Goal: Task Accomplishment & Management: Manage account settings

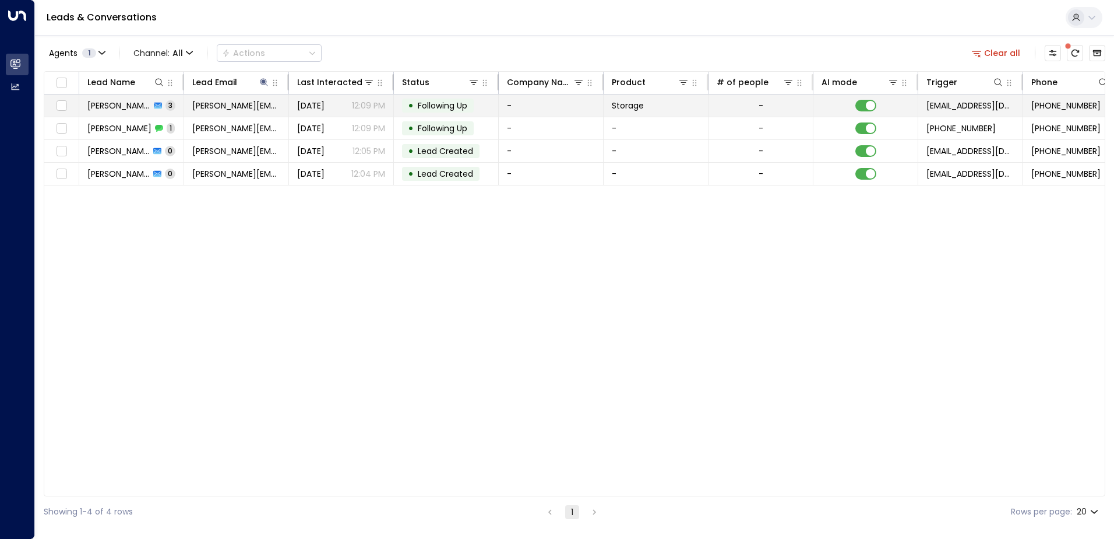
click at [124, 111] on span "[PERSON_NAME]" at bounding box center [118, 106] width 63 height 12
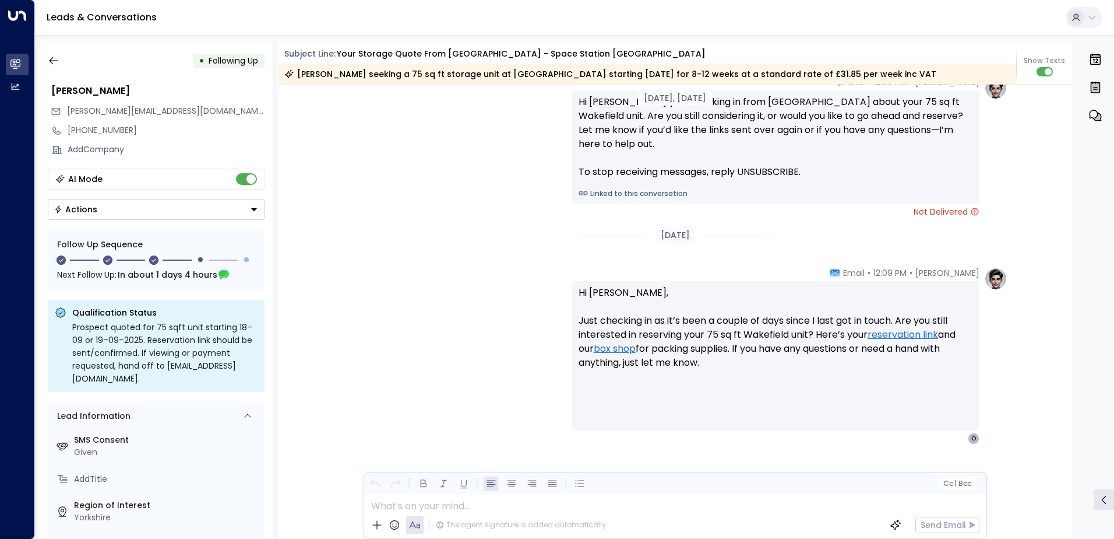
scroll to position [1188, 0]
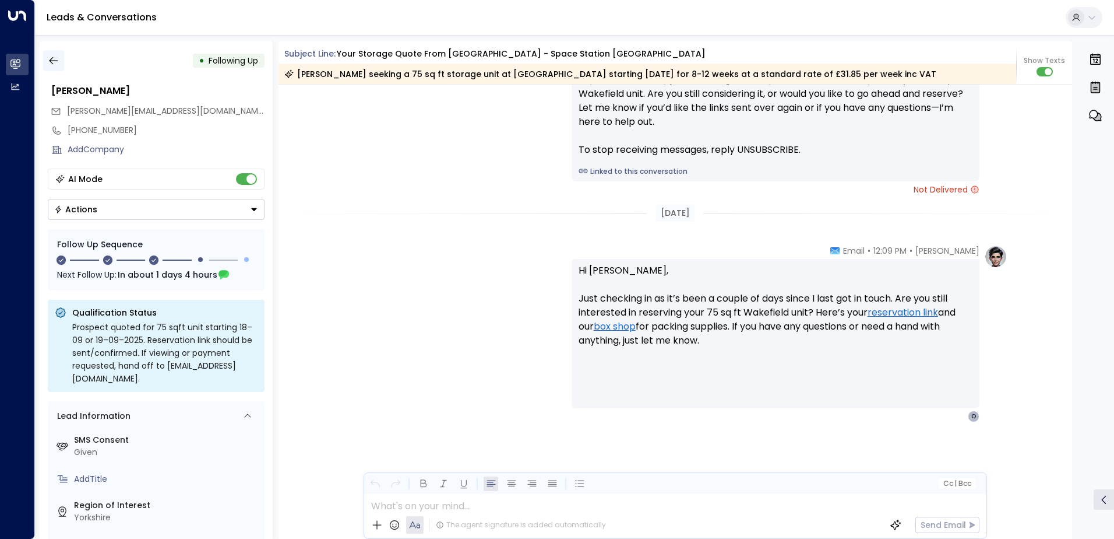
click at [55, 60] on icon "button" at bounding box center [54, 61] width 12 height 12
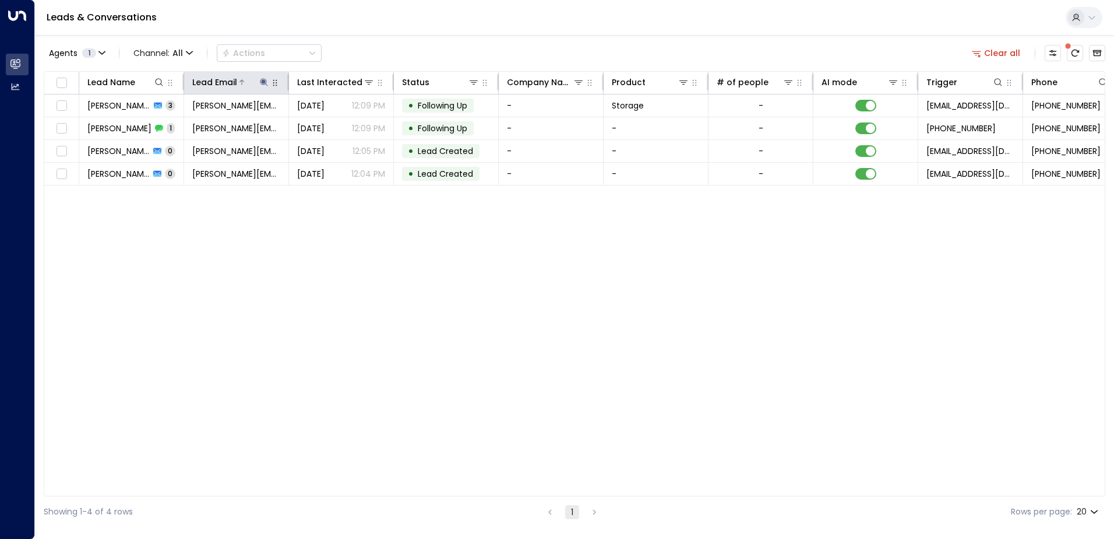
click at [261, 80] on icon at bounding box center [263, 82] width 9 height 9
click at [336, 125] on icon "button" at bounding box center [336, 124] width 9 height 9
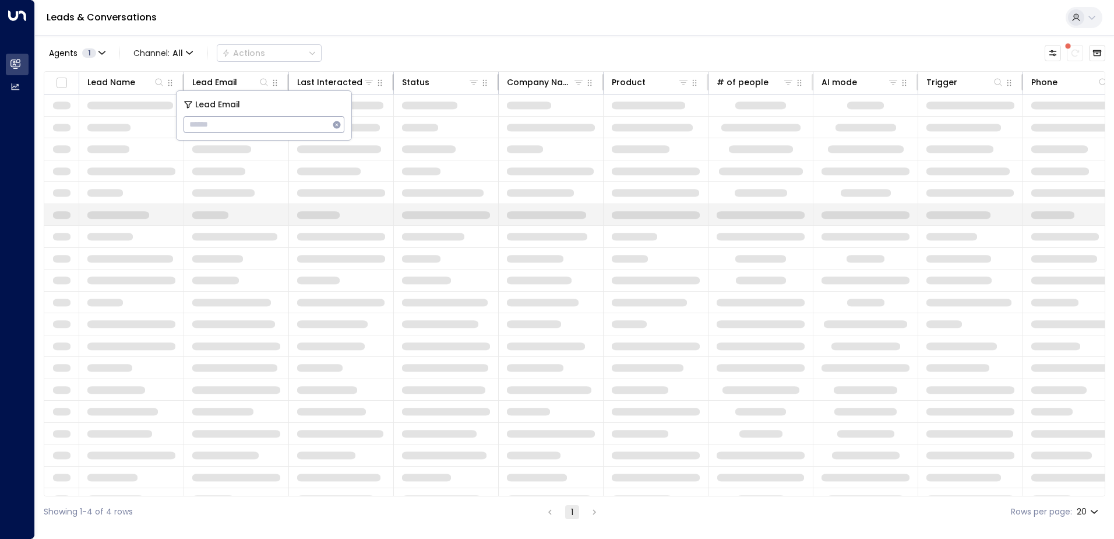
type input "**********"
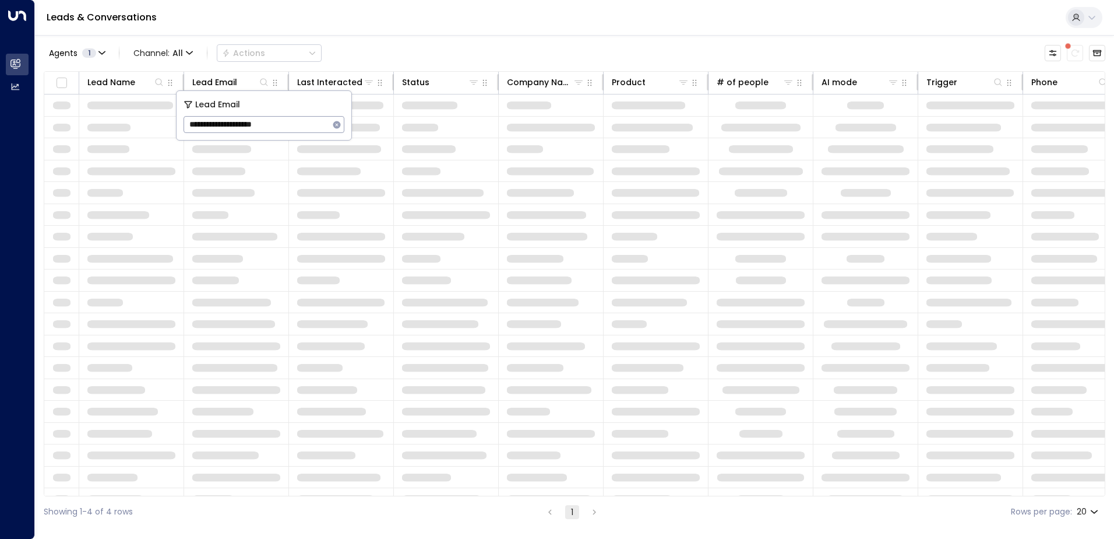
click at [231, 122] on input "**********" at bounding box center [257, 125] width 146 height 22
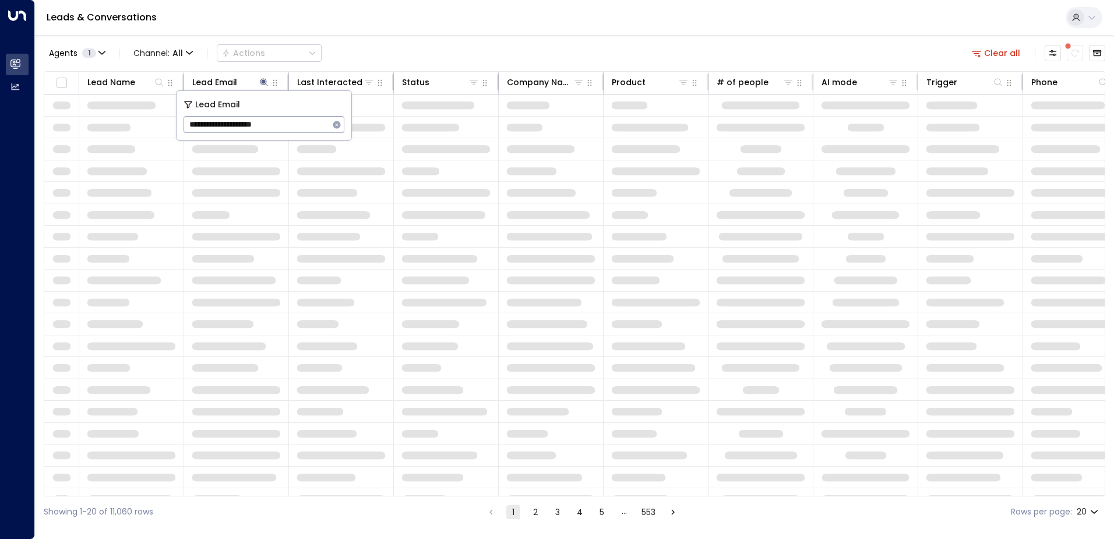
click at [424, 22] on div "Leads & Conversations" at bounding box center [574, 18] width 1079 height 36
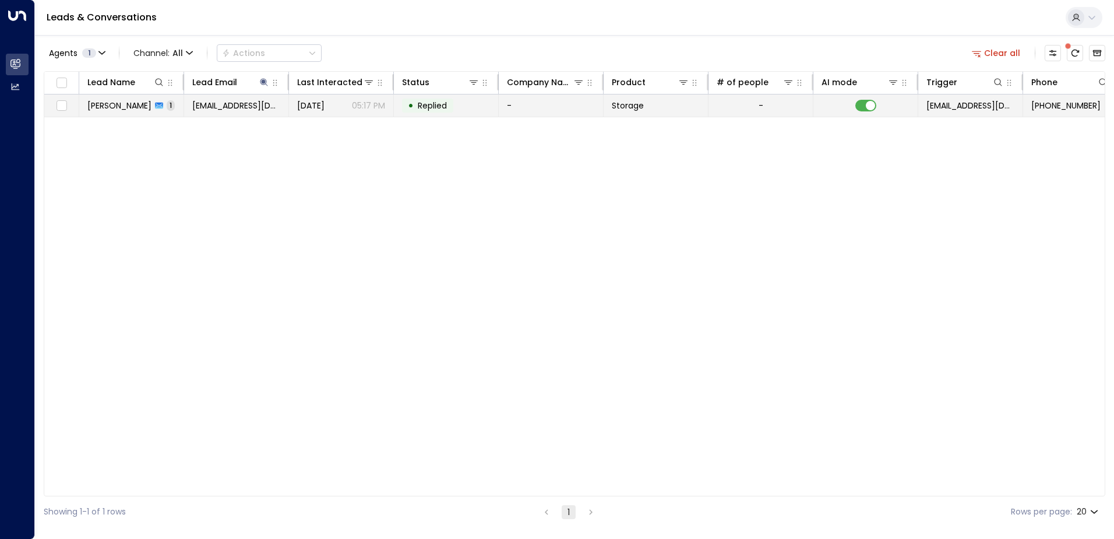
click at [114, 105] on span "[PERSON_NAME]" at bounding box center [119, 106] width 64 height 12
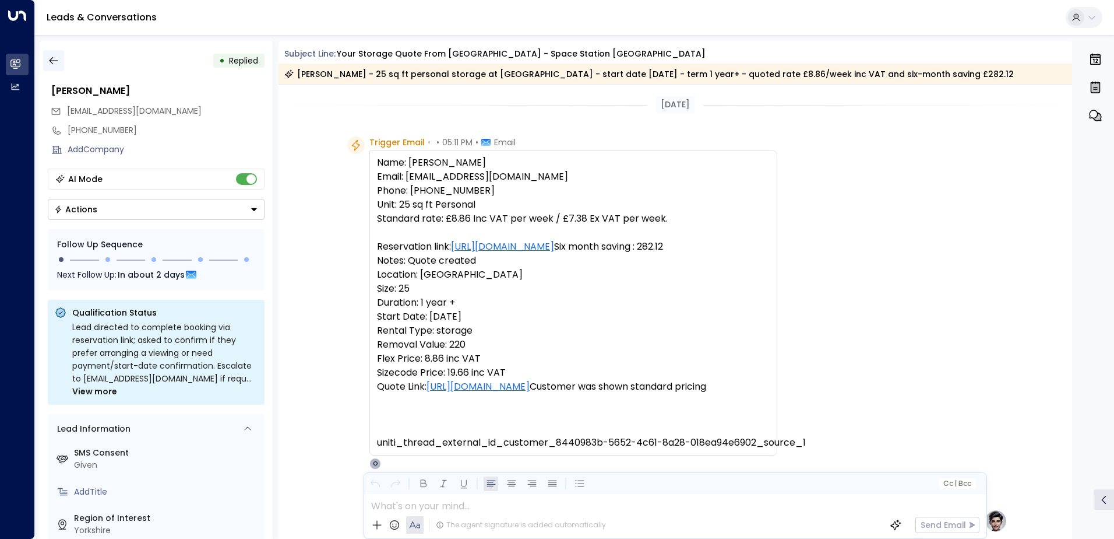
click at [54, 61] on icon "button" at bounding box center [53, 61] width 9 height 8
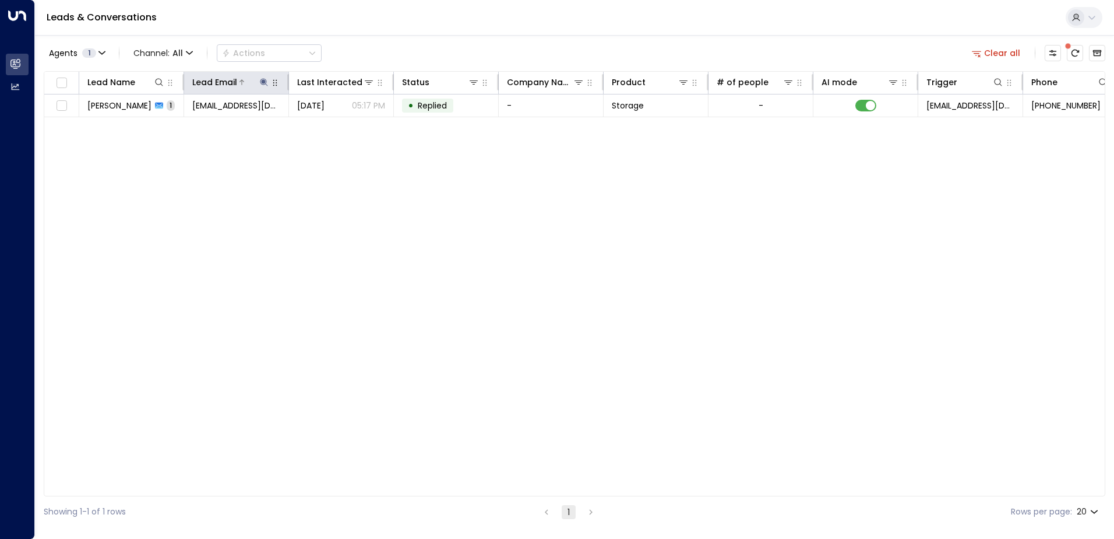
click at [262, 81] on icon at bounding box center [263, 82] width 9 height 9
drag, startPoint x: 335, startPoint y: 122, endPoint x: 309, endPoint y: 138, distance: 29.6
click at [335, 122] on icon "button" at bounding box center [337, 125] width 8 height 8
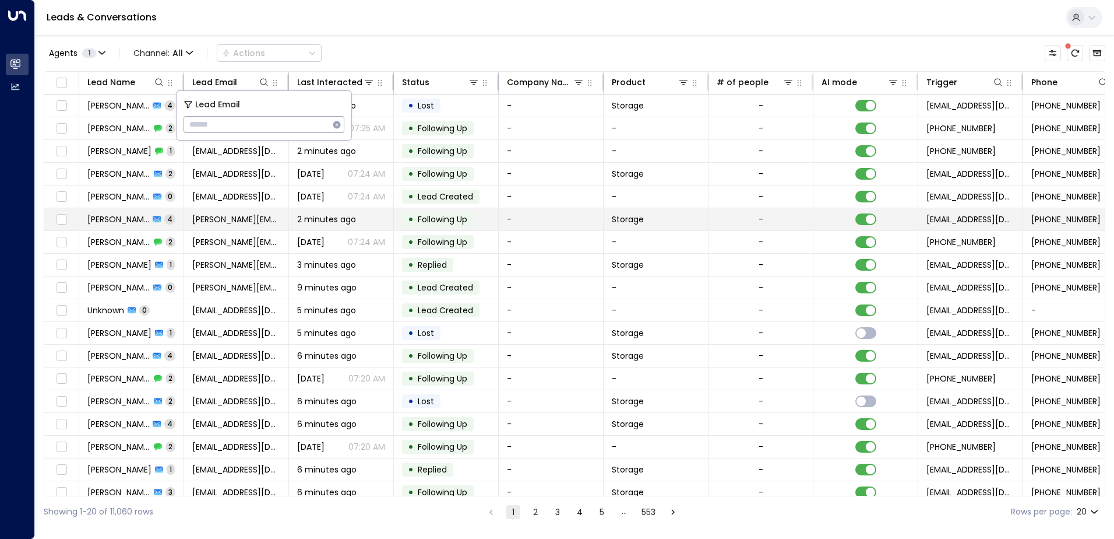
type input "**********"
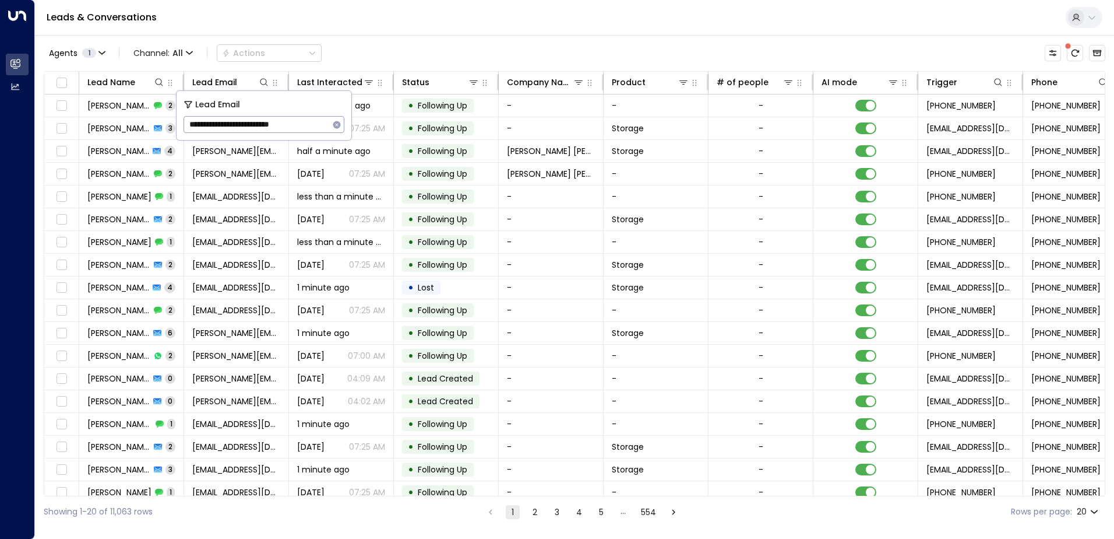
click at [403, 18] on div "Leads & Conversations" at bounding box center [574, 18] width 1079 height 36
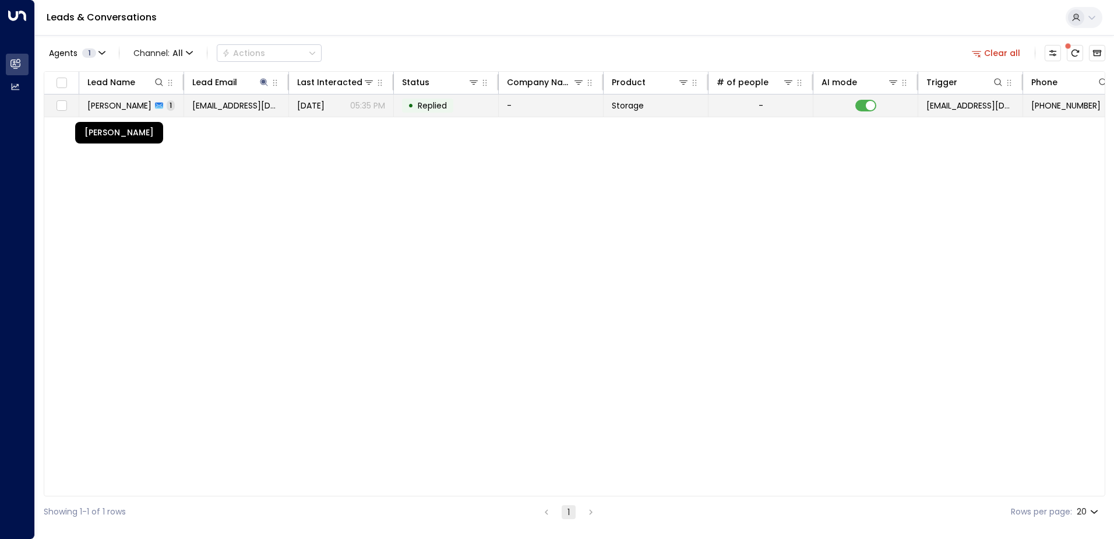
click at [119, 103] on span "[PERSON_NAME]" at bounding box center [119, 106] width 64 height 12
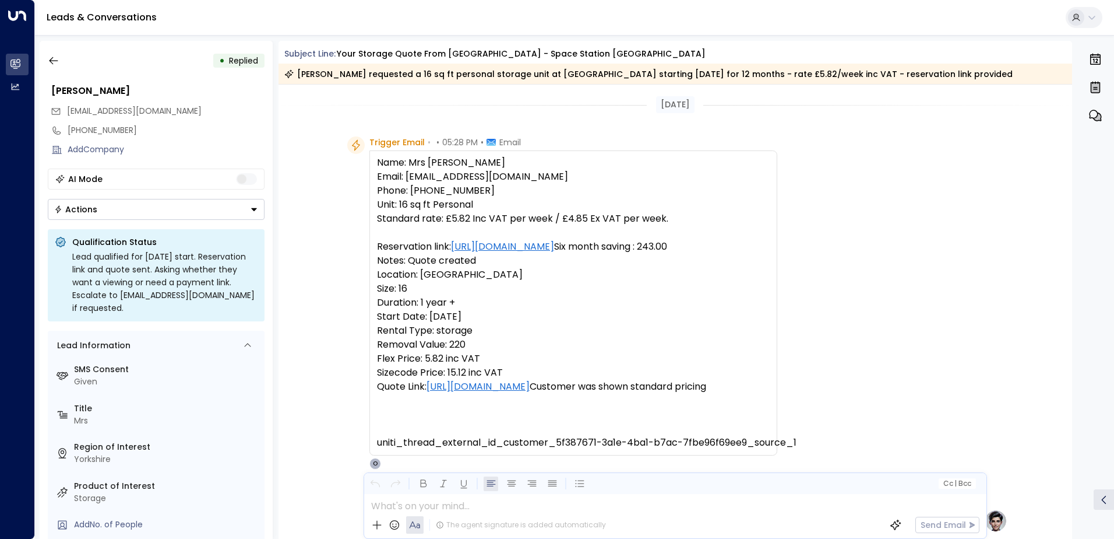
click at [253, 208] on icon "Button group with a nested menu" at bounding box center [254, 209] width 6 height 3
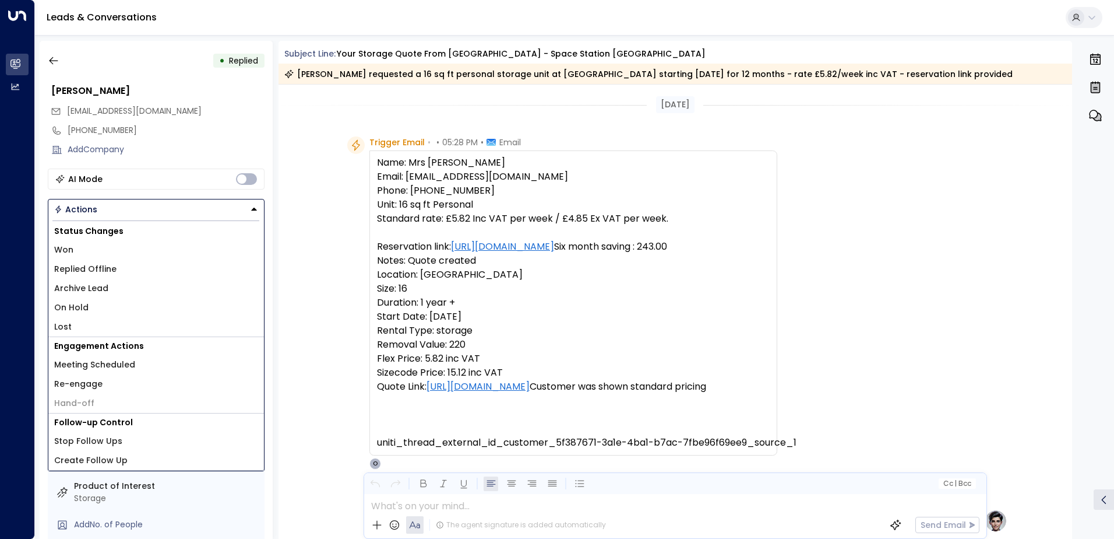
click at [122, 269] on li "Replied Offline" at bounding box center [156, 268] width 216 height 19
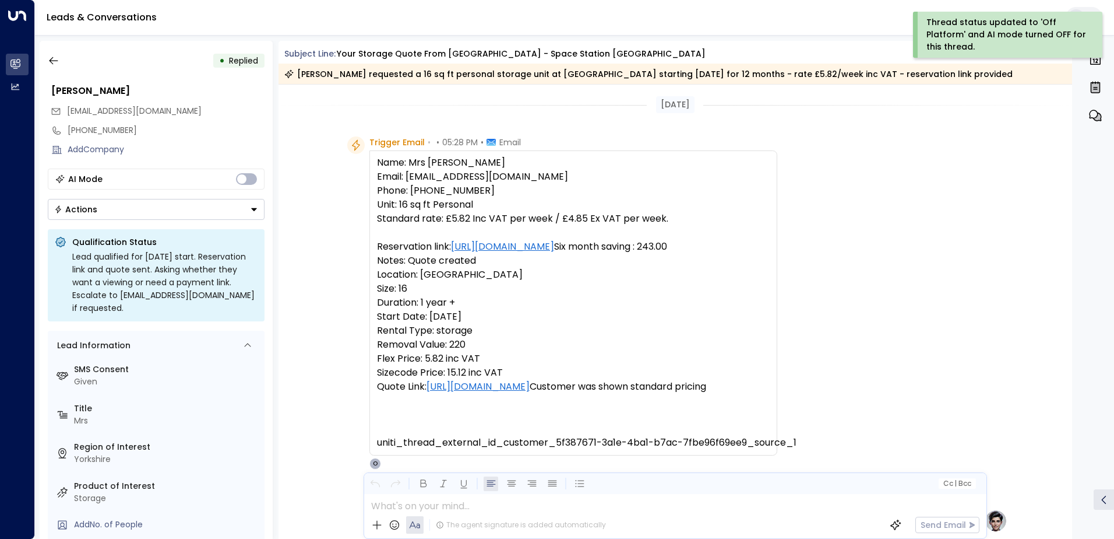
click at [55, 61] on icon "button" at bounding box center [54, 61] width 12 height 12
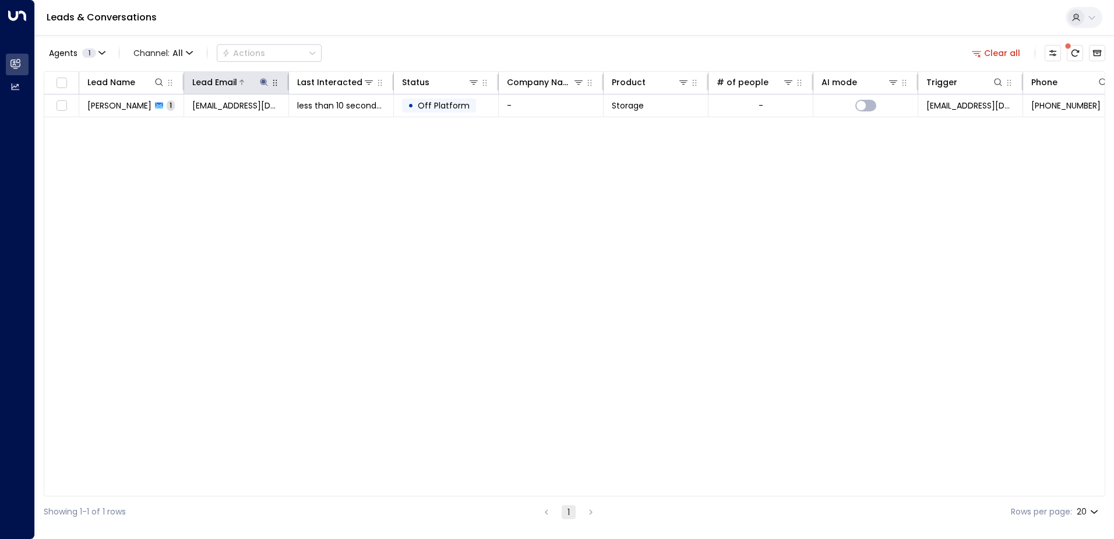
click at [261, 82] on icon at bounding box center [263, 82] width 9 height 9
click at [335, 126] on icon "button" at bounding box center [336, 124] width 9 height 9
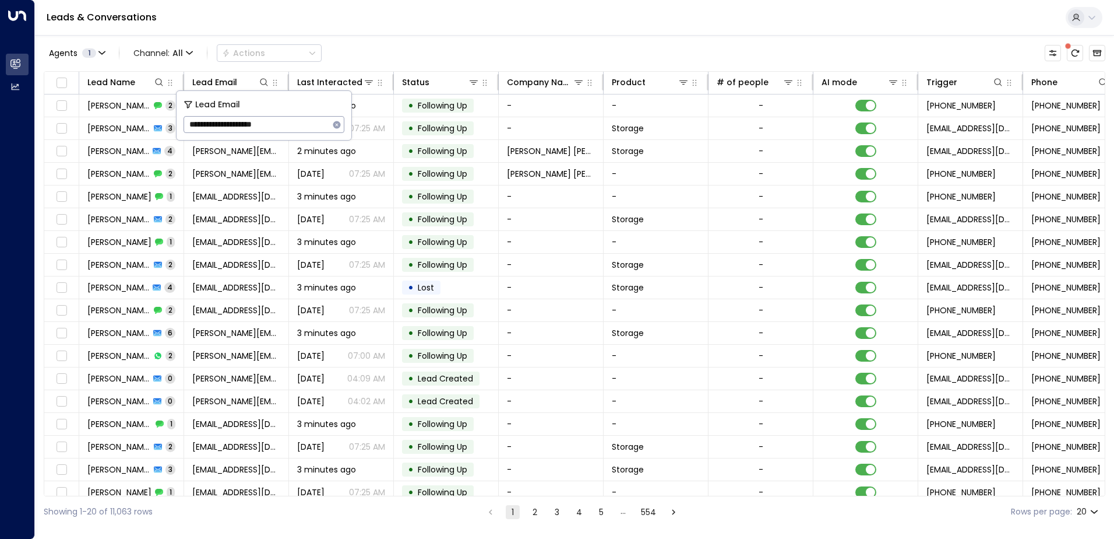
click at [358, 14] on div "Leads & Conversations" at bounding box center [574, 18] width 1079 height 36
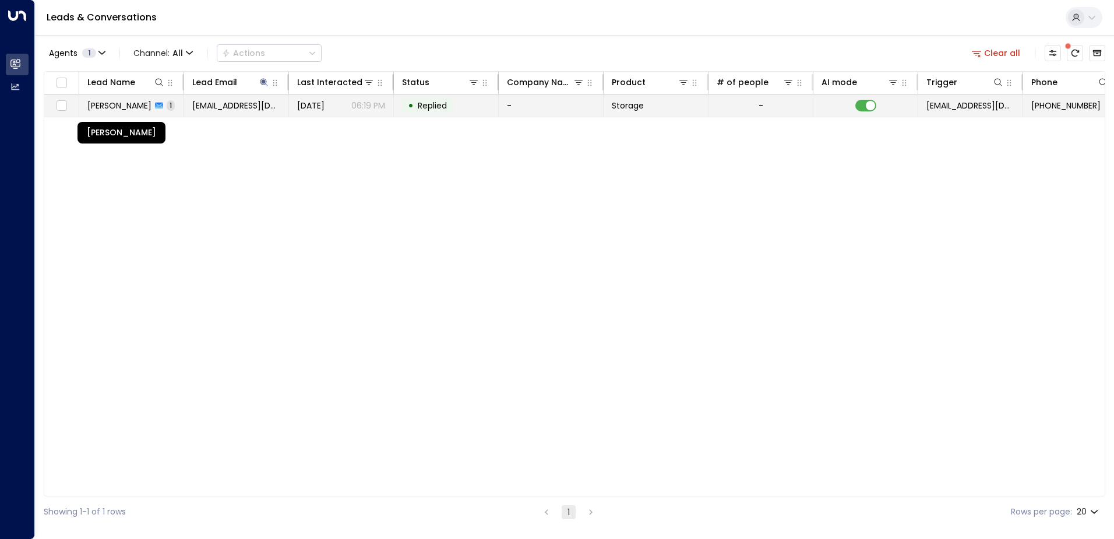
click at [121, 109] on span "[PERSON_NAME]" at bounding box center [119, 106] width 64 height 12
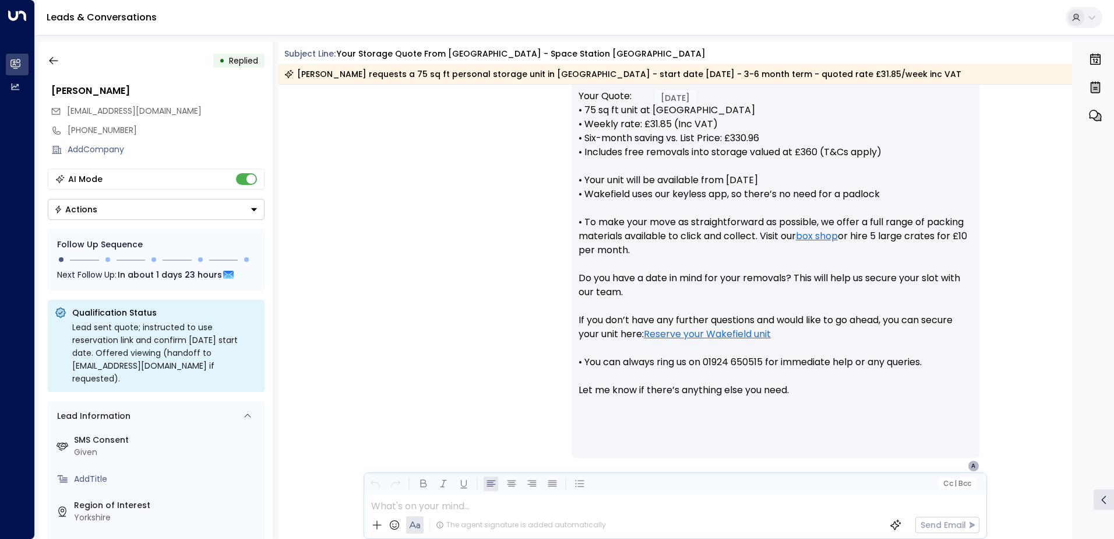
scroll to position [516, 0]
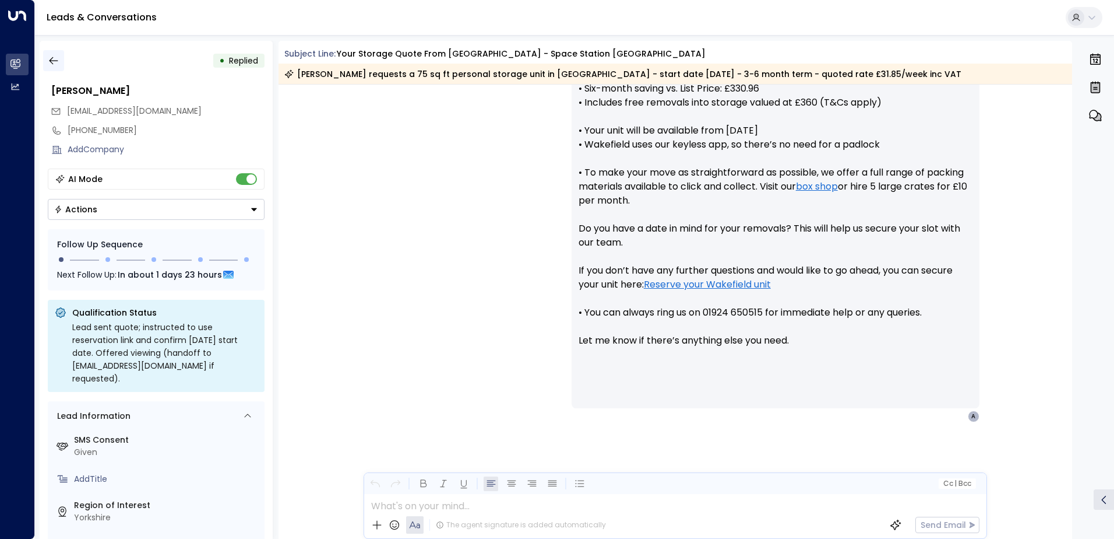
click at [56, 56] on icon "button" at bounding box center [54, 61] width 12 height 12
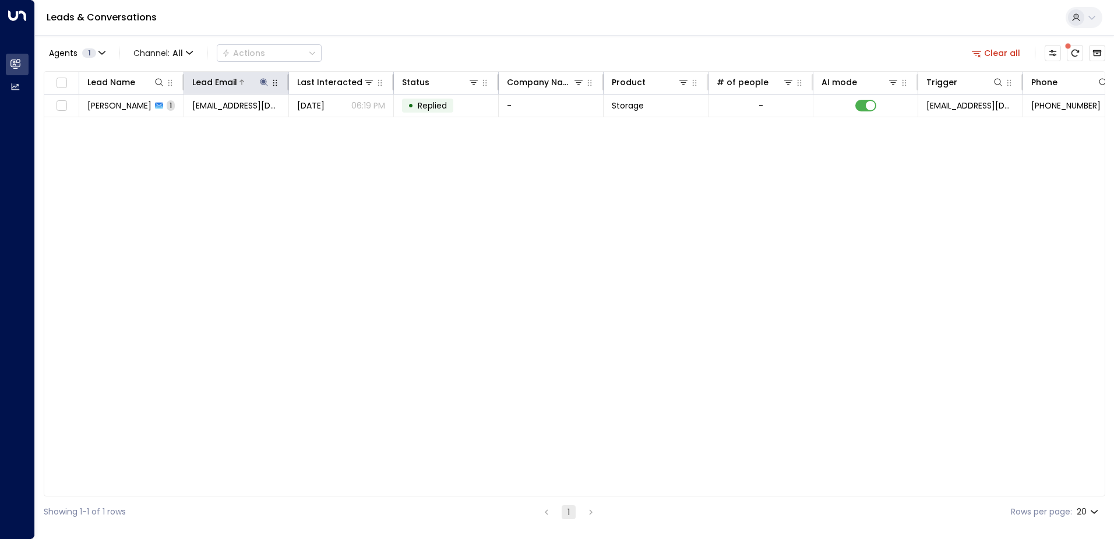
click at [264, 87] on button at bounding box center [264, 82] width 12 height 12
click at [339, 126] on icon "button" at bounding box center [337, 125] width 8 height 8
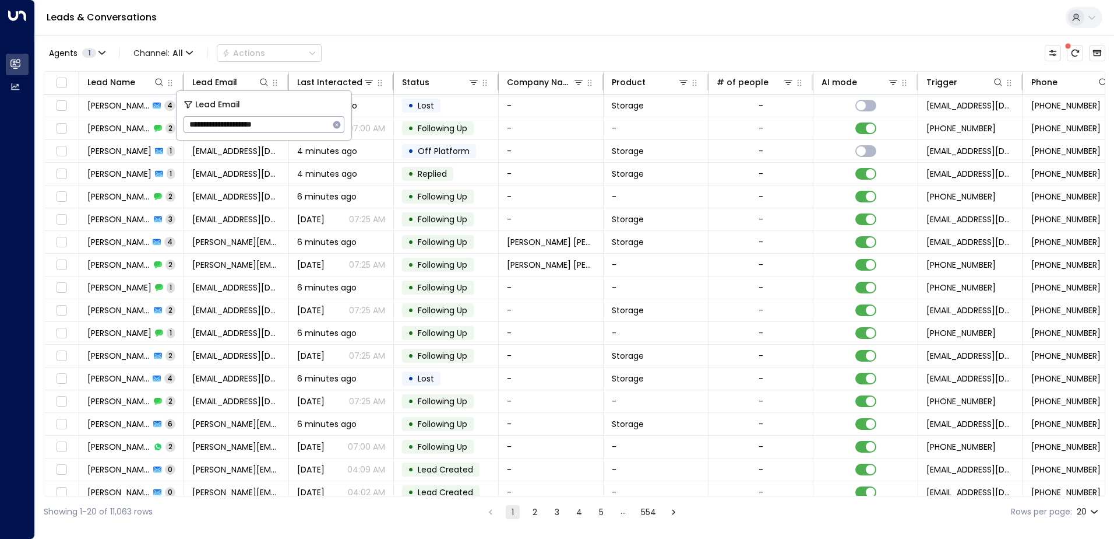
click at [347, 37] on div "Agents 1 Channel: All Actions Lead Name Lead Email Last Interacted Status Compa…" at bounding box center [575, 281] width 1062 height 492
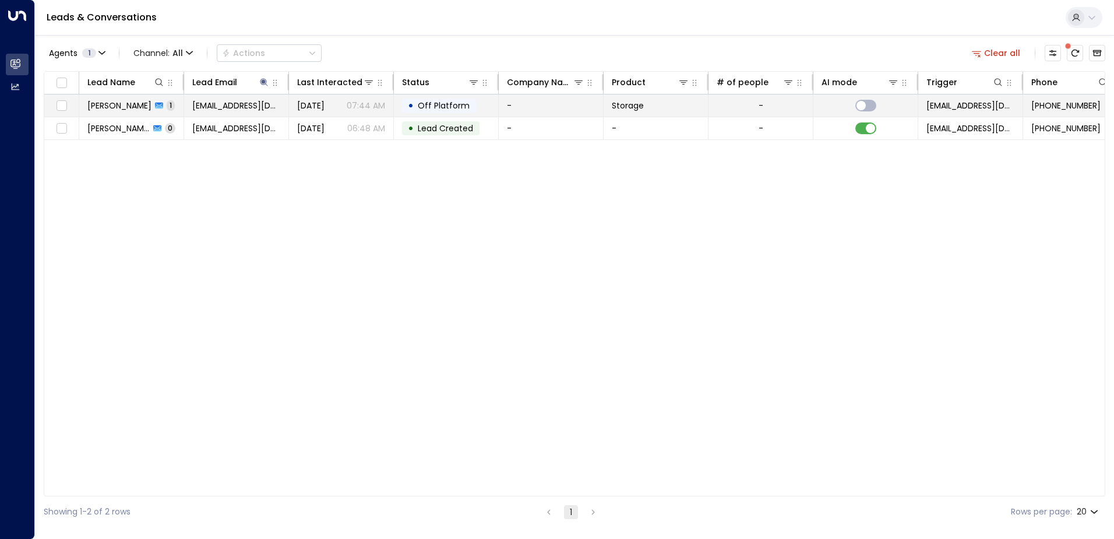
click at [135, 107] on span "[PERSON_NAME]" at bounding box center [119, 106] width 64 height 12
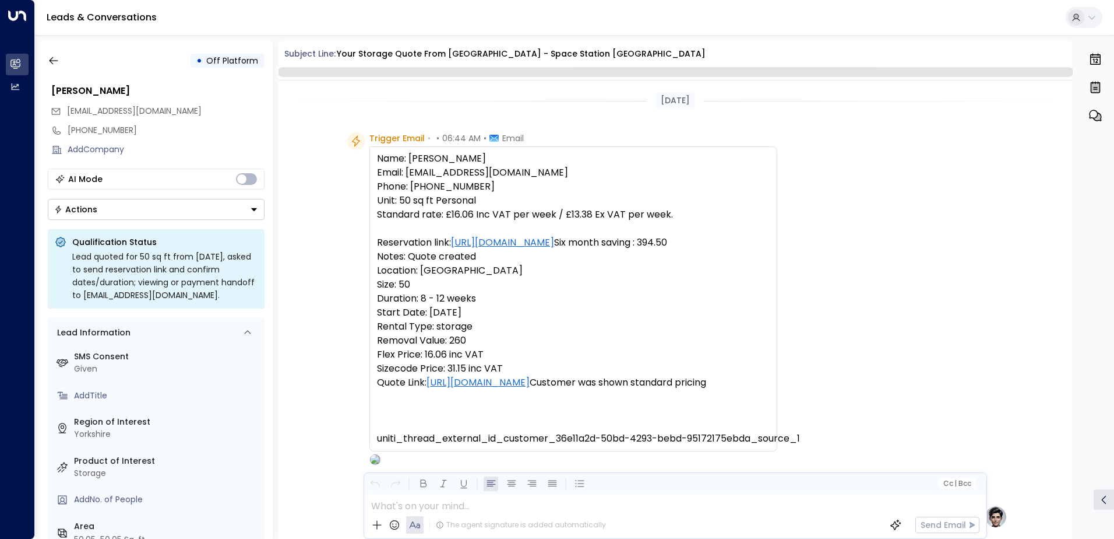
scroll to position [439, 0]
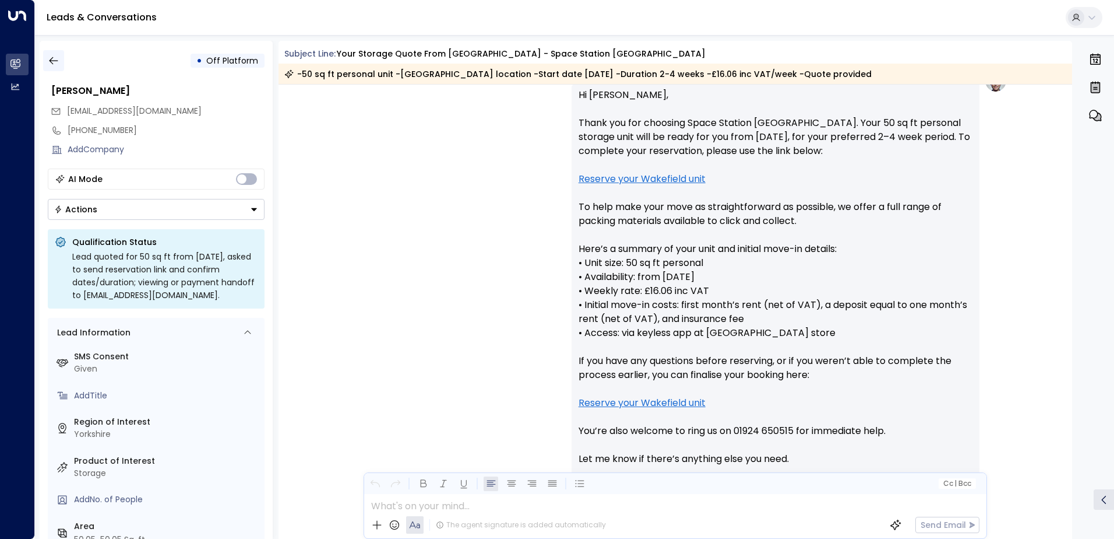
click at [57, 64] on icon "button" at bounding box center [54, 61] width 12 height 12
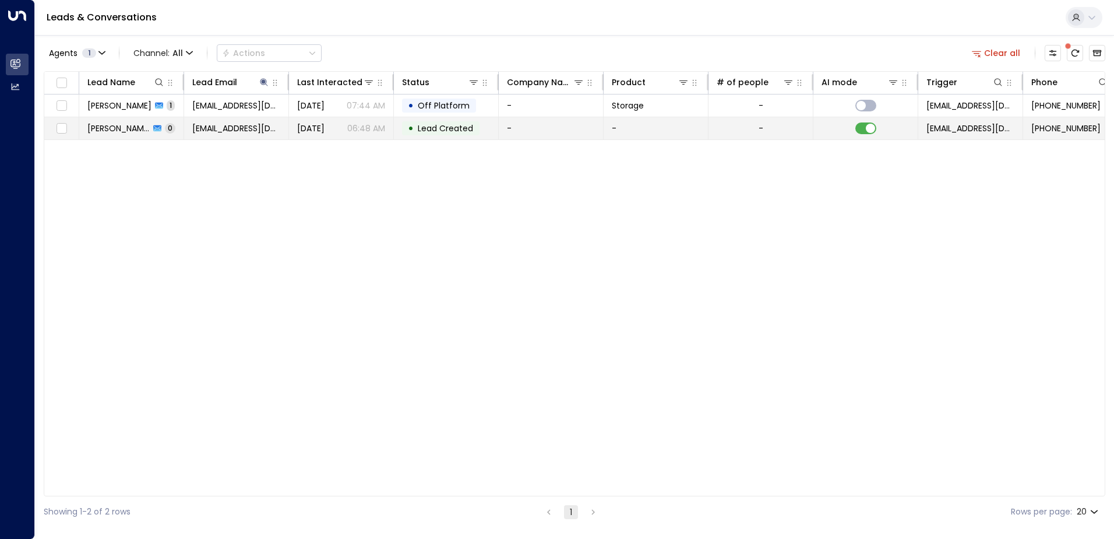
click at [140, 133] on span "[PERSON_NAME]" at bounding box center [118, 128] width 62 height 12
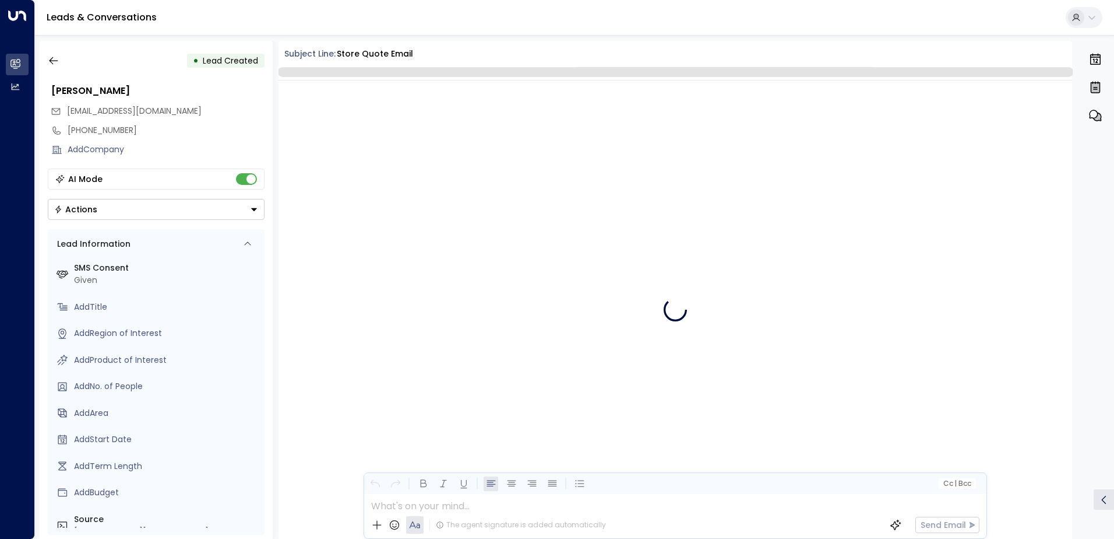
scroll to position [71, 0]
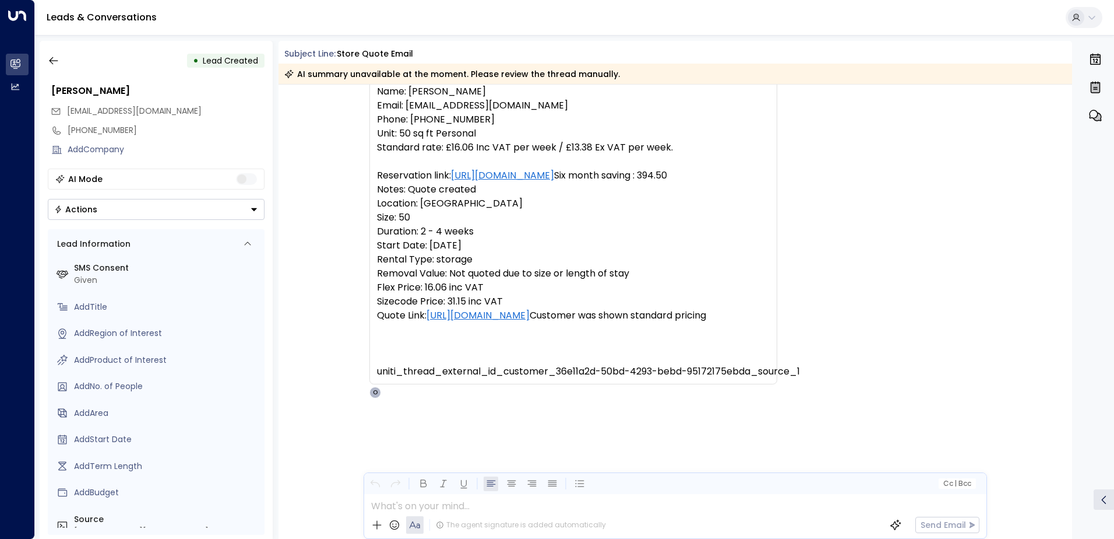
click at [252, 202] on button "Actions" at bounding box center [156, 209] width 217 height 21
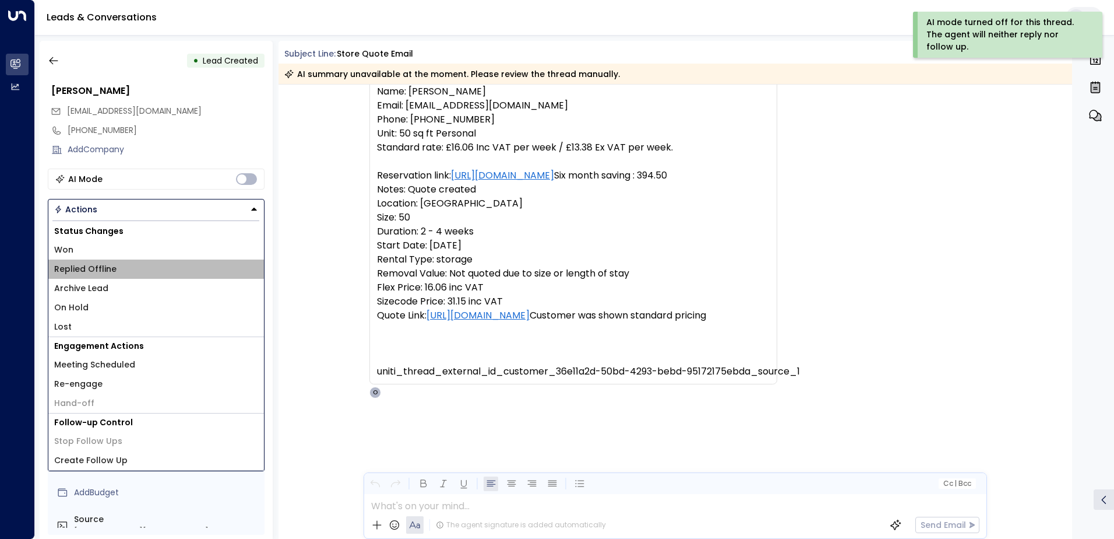
click at [125, 273] on li "Replied Offline" at bounding box center [156, 268] width 216 height 19
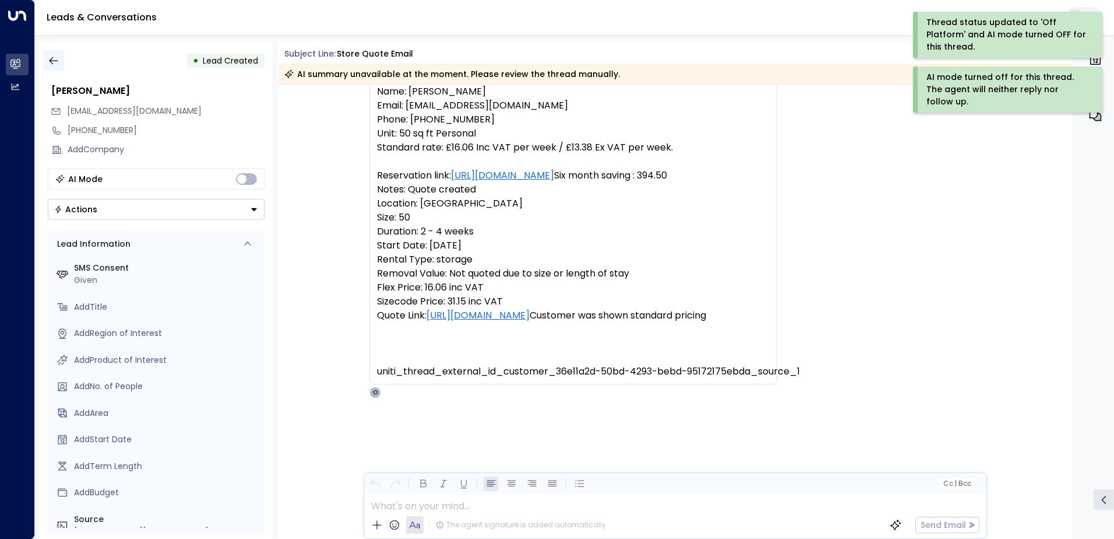
click at [54, 62] on icon "button" at bounding box center [54, 61] width 12 height 12
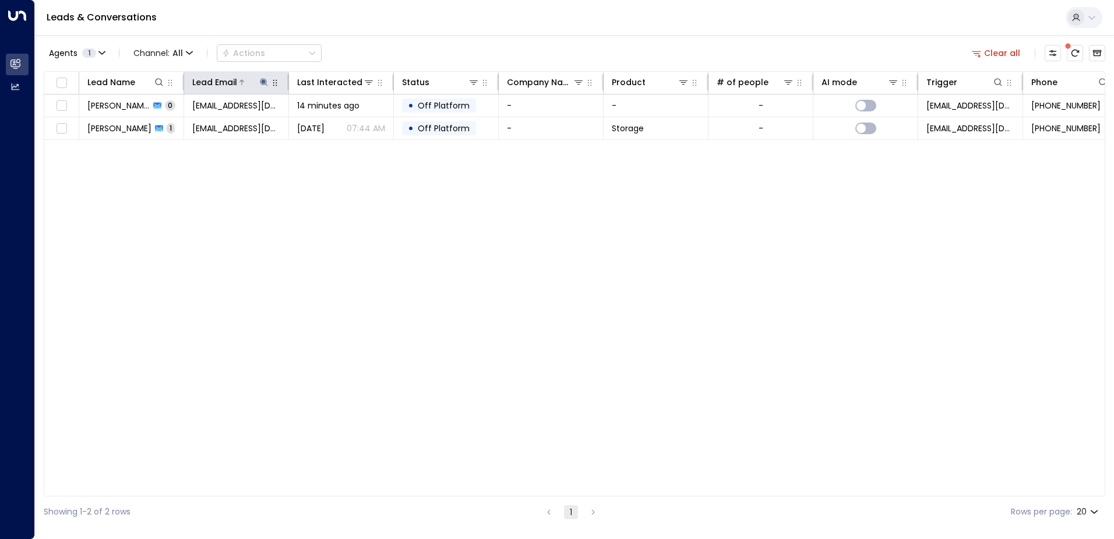
click at [262, 81] on icon at bounding box center [263, 82] width 9 height 9
click at [337, 126] on icon "button" at bounding box center [337, 125] width 8 height 8
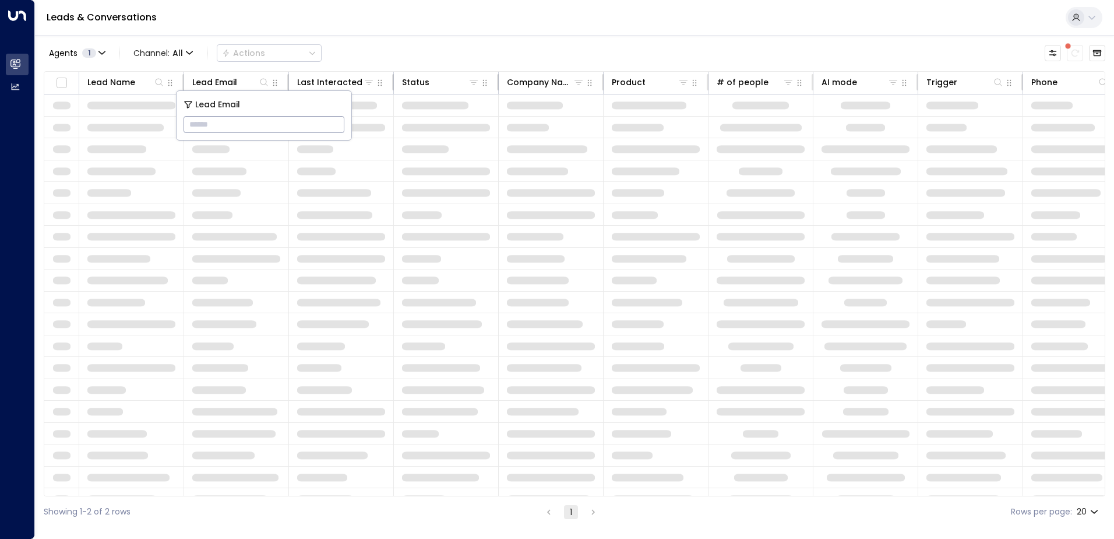
type input "**********"
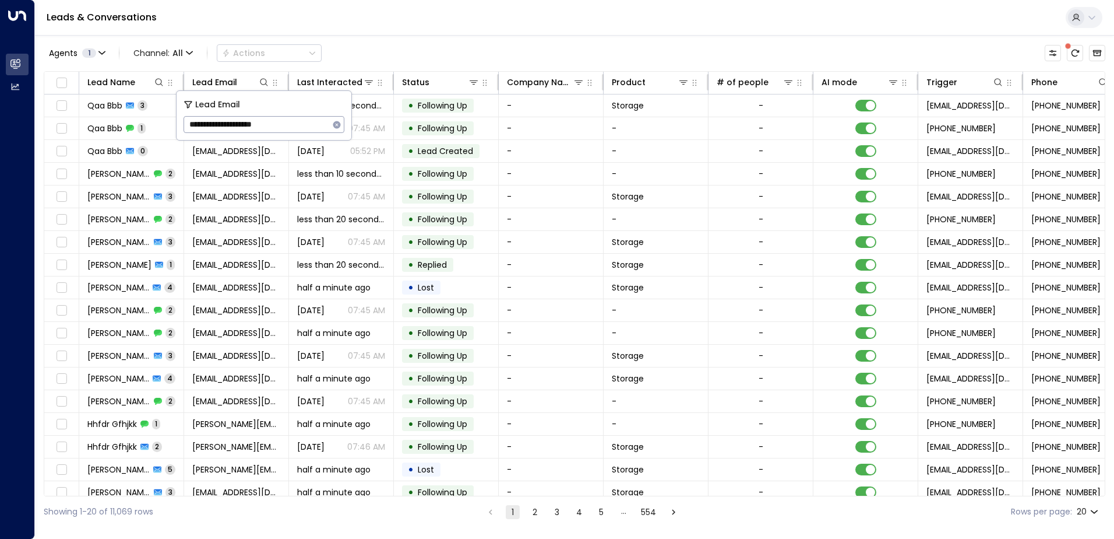
click at [344, 30] on div "Leads & Conversations" at bounding box center [574, 18] width 1079 height 36
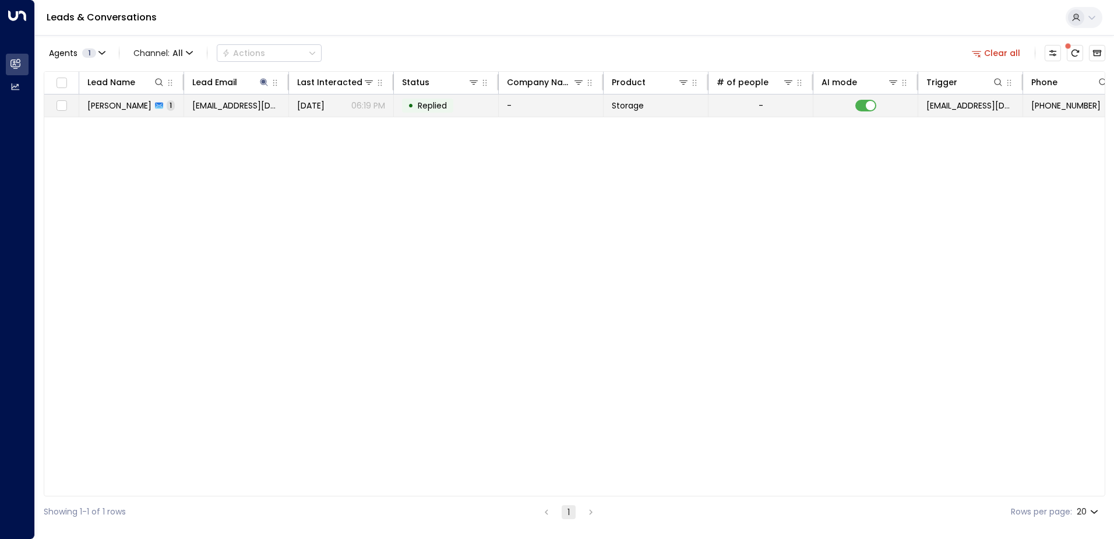
click at [197, 107] on span "[EMAIL_ADDRESS][DOMAIN_NAME]" at bounding box center [236, 106] width 88 height 12
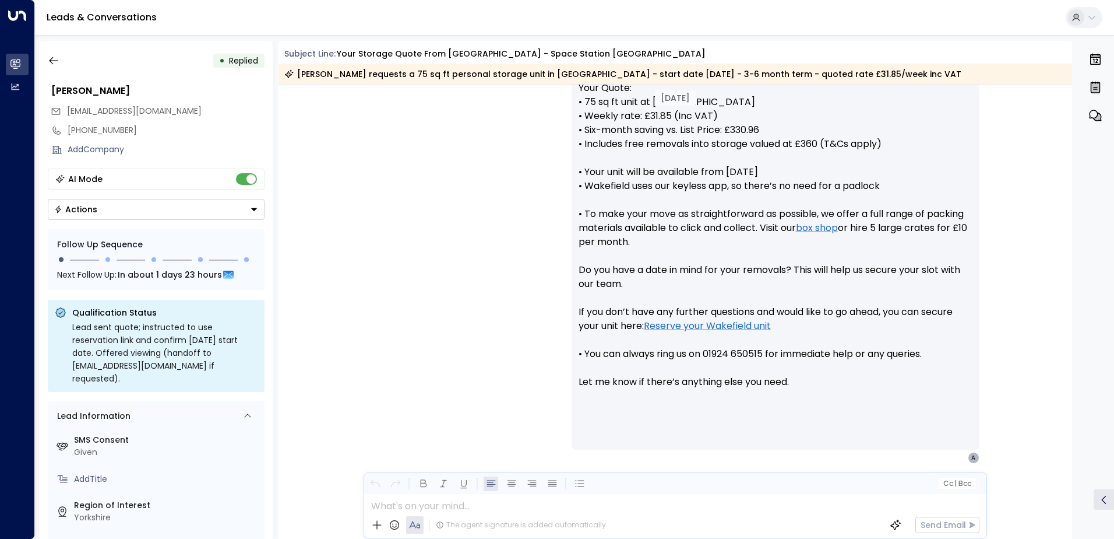
scroll to position [516, 0]
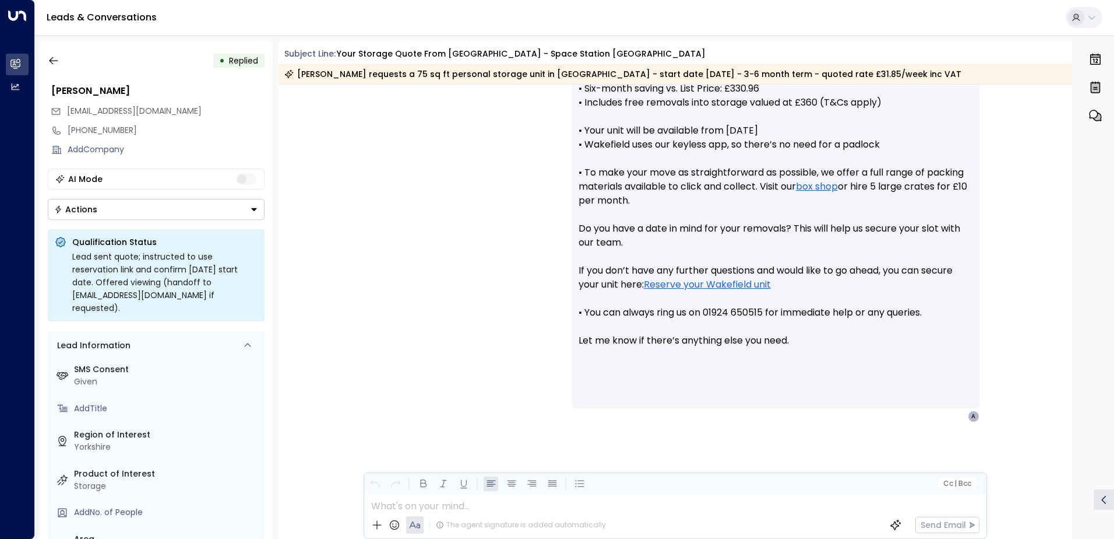
click at [254, 212] on icon "Button group with a nested menu" at bounding box center [254, 209] width 8 height 8
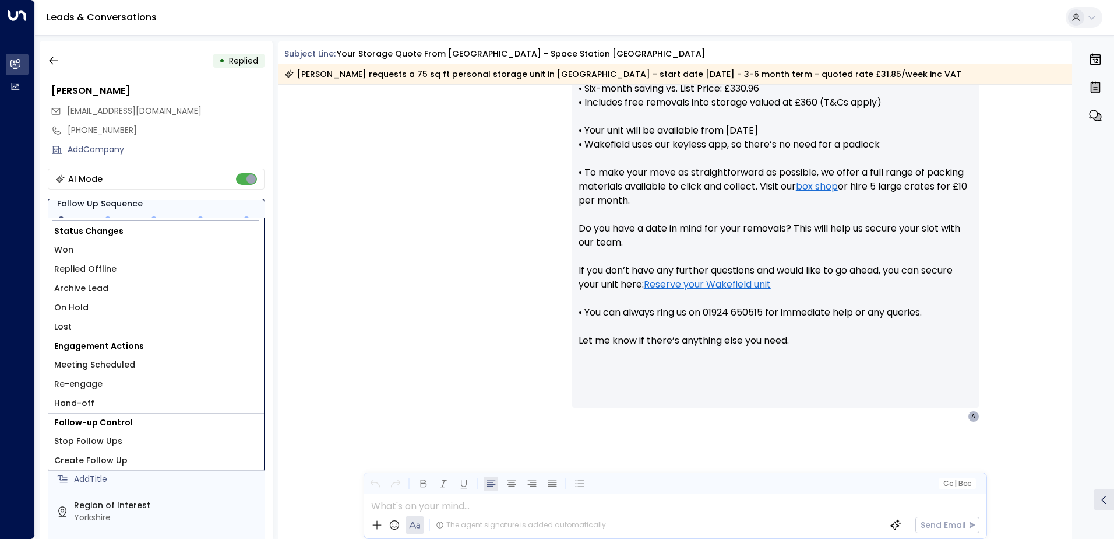
click at [135, 267] on li "Replied Offline" at bounding box center [156, 268] width 216 height 19
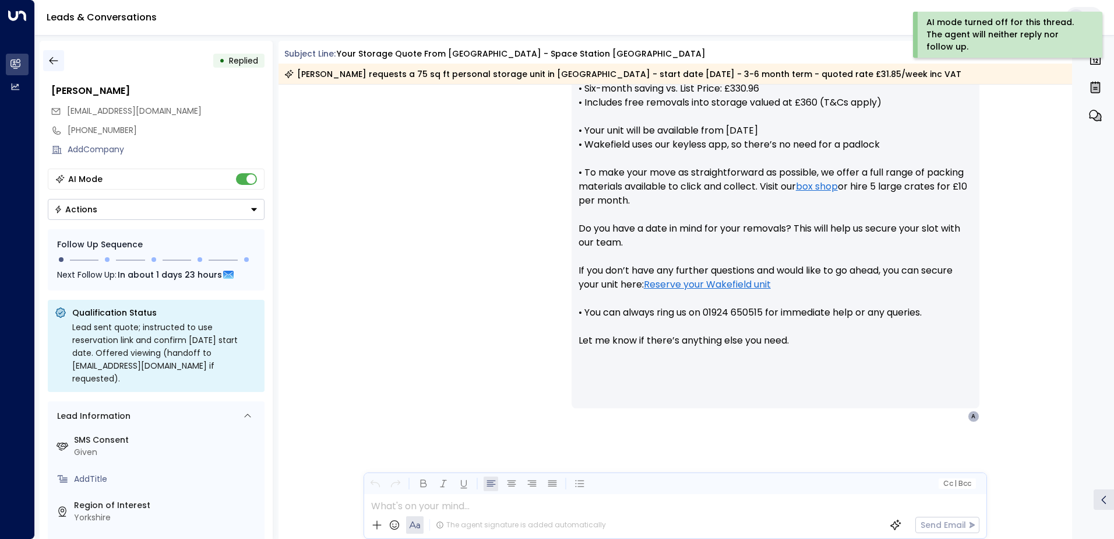
click at [55, 59] on icon "button" at bounding box center [54, 61] width 12 height 12
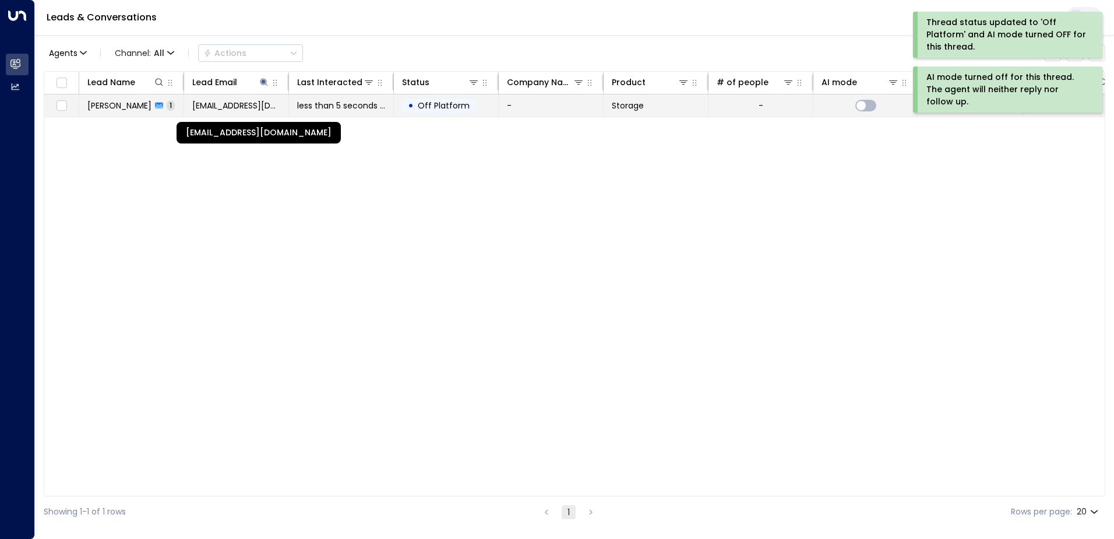
click at [240, 105] on span "[EMAIL_ADDRESS][DOMAIN_NAME]" at bounding box center [236, 106] width 88 height 12
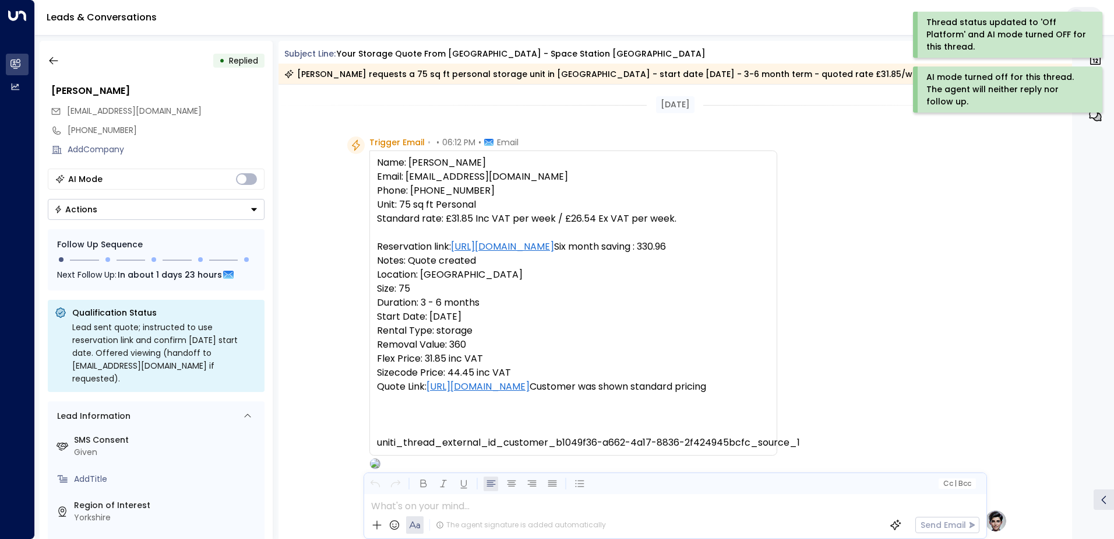
scroll to position [444, 0]
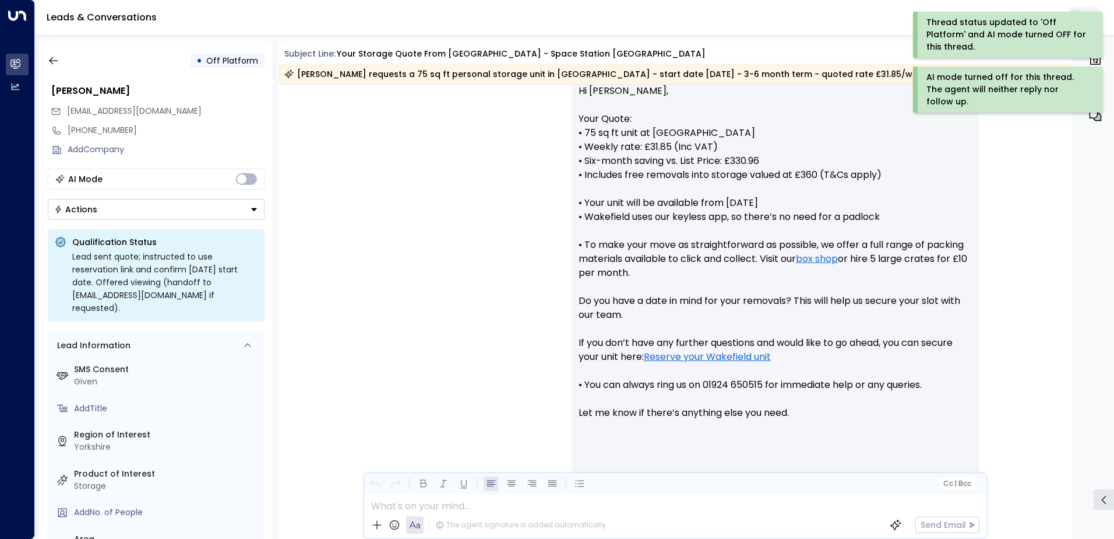
click at [251, 207] on icon "Button group with a nested menu" at bounding box center [254, 209] width 8 height 8
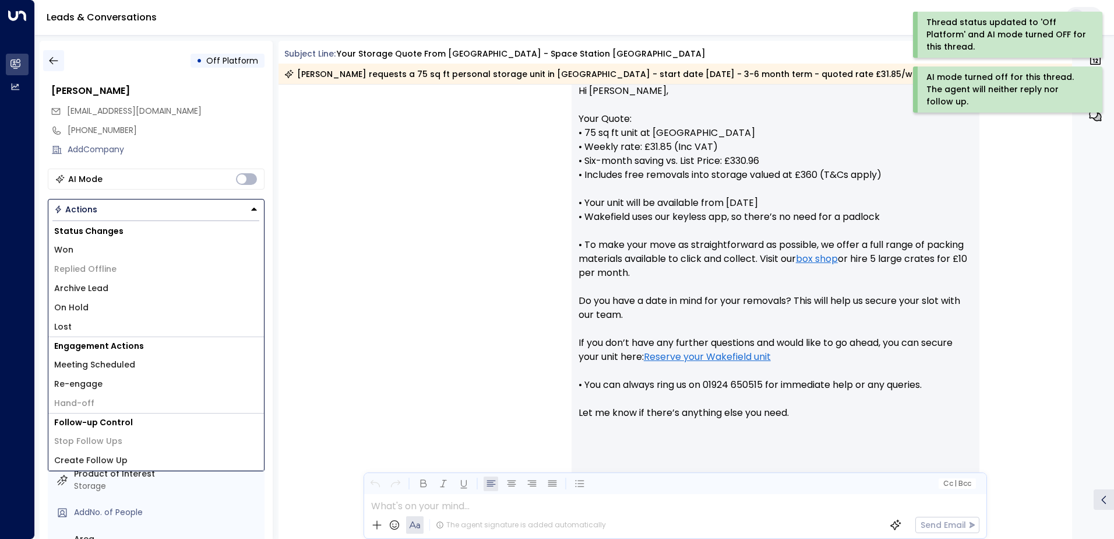
click at [56, 61] on icon "button" at bounding box center [54, 61] width 12 height 12
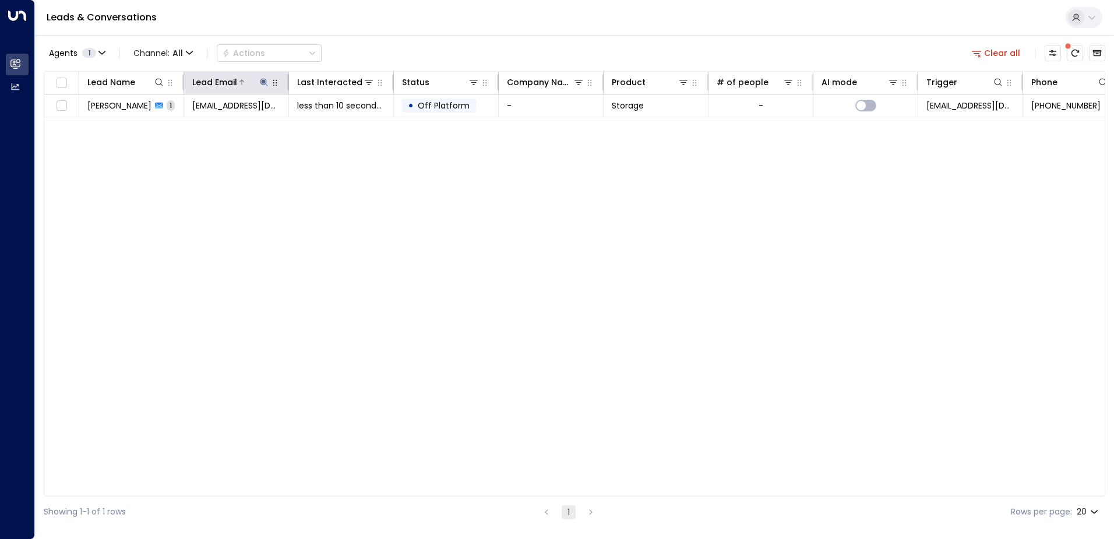
click at [263, 82] on icon at bounding box center [264, 82] width 8 height 8
click at [338, 122] on icon "button" at bounding box center [337, 125] width 8 height 8
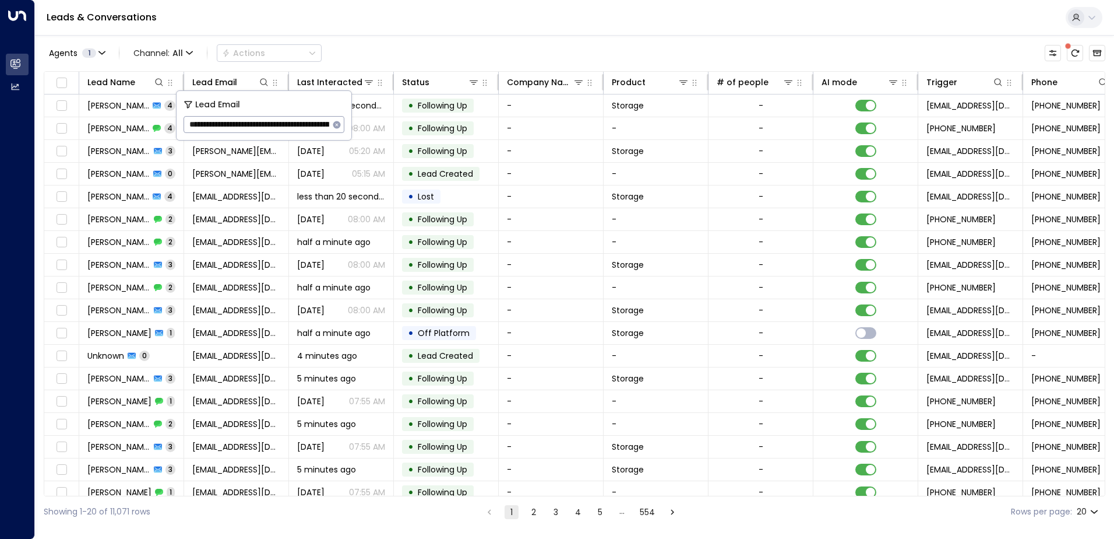
click at [376, 28] on div "Leads & Conversations" at bounding box center [574, 18] width 1079 height 36
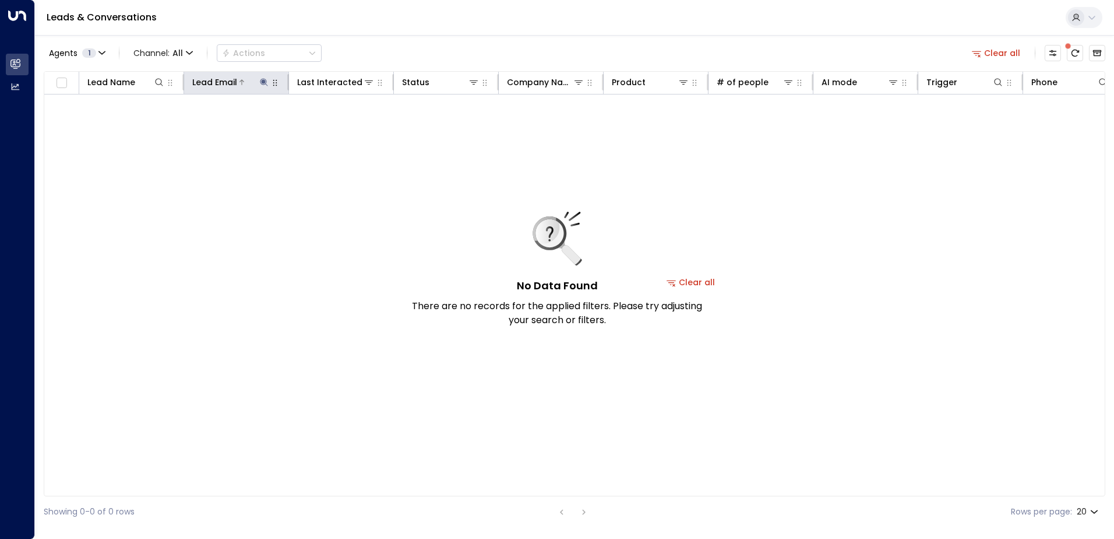
click at [262, 82] on icon at bounding box center [264, 82] width 8 height 8
click at [336, 125] on icon "button" at bounding box center [337, 125] width 8 height 8
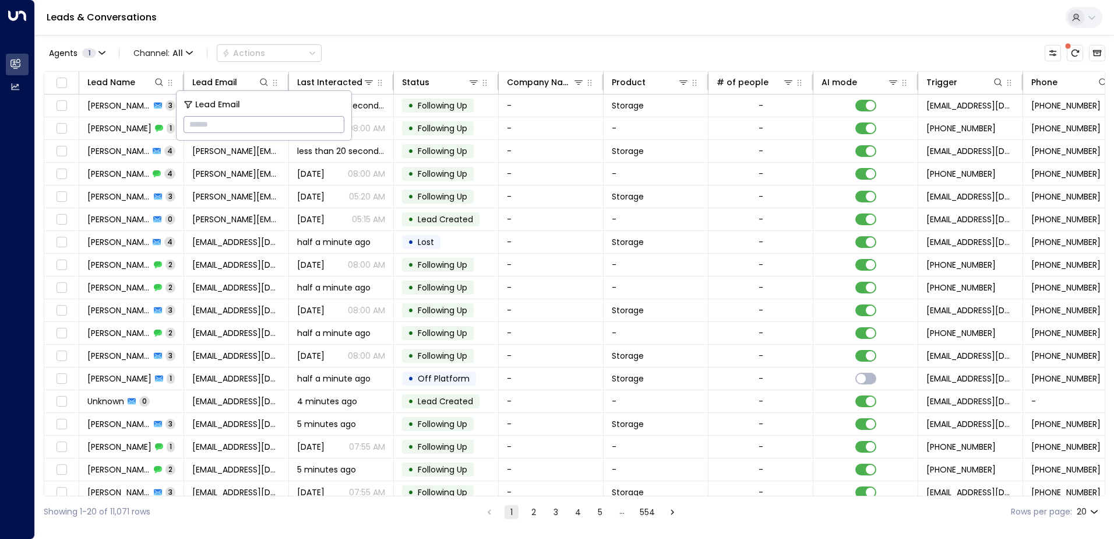
paste input "**********"
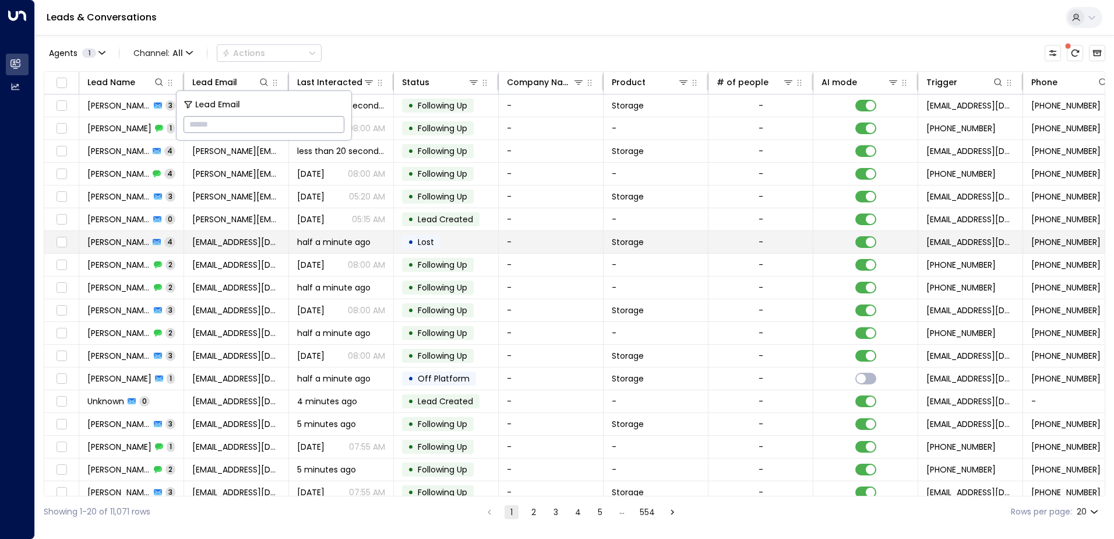
type input "**********"
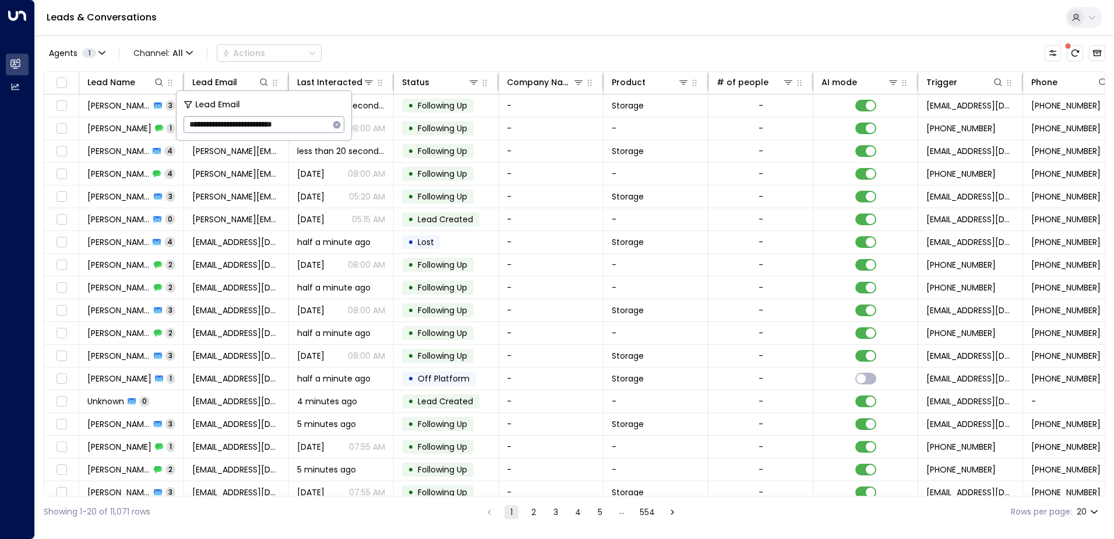
click at [360, 27] on div "Leads & Conversations" at bounding box center [574, 18] width 1079 height 36
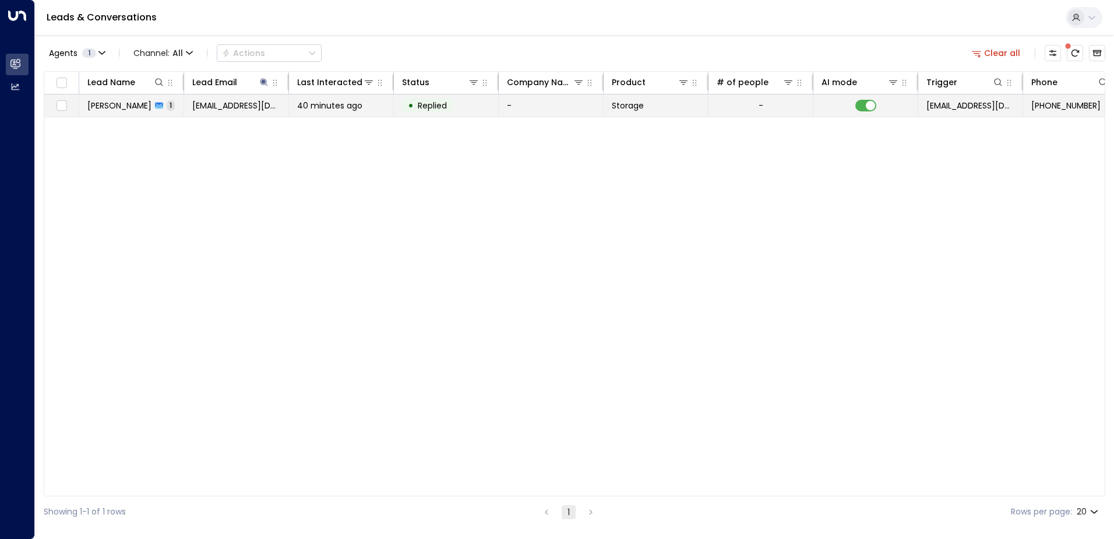
click at [126, 108] on span "[PERSON_NAME]" at bounding box center [119, 106] width 64 height 12
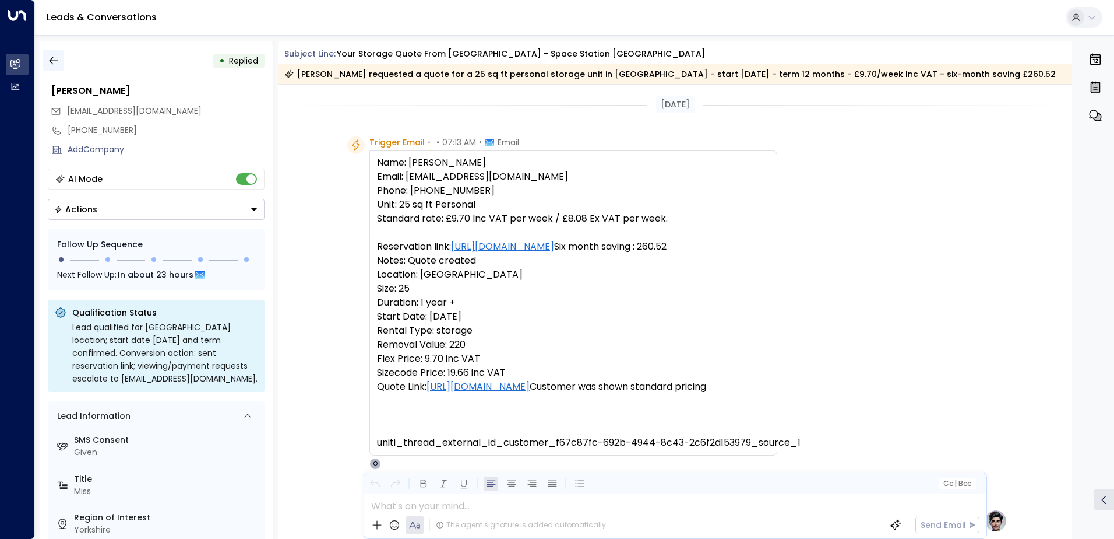
click at [58, 64] on icon "button" at bounding box center [54, 61] width 12 height 12
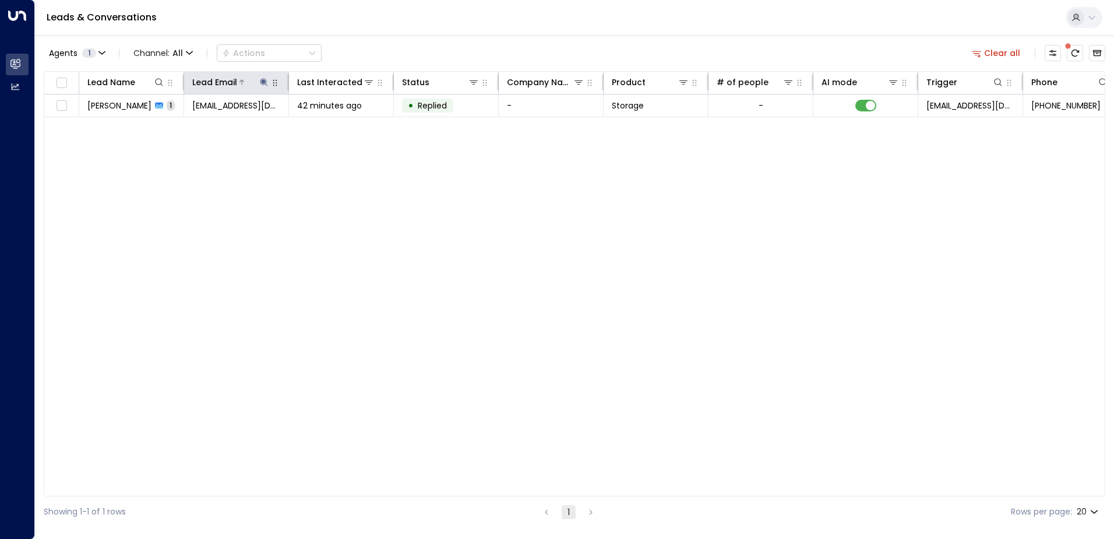
click at [264, 82] on icon at bounding box center [264, 82] width 8 height 8
click at [337, 128] on icon "button" at bounding box center [337, 125] width 8 height 8
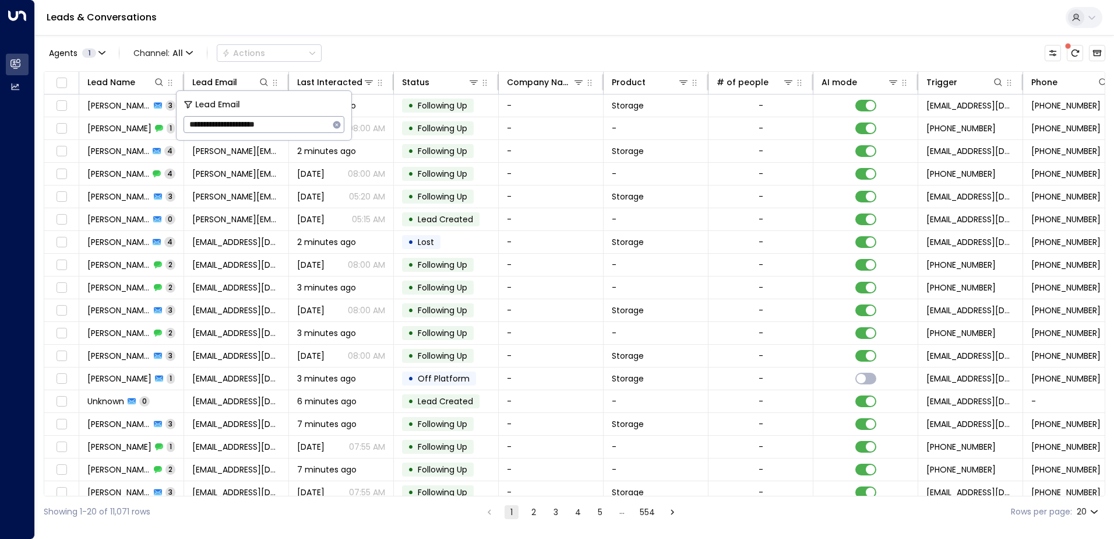
click at [341, 20] on div "Leads & Conversations" at bounding box center [574, 18] width 1079 height 36
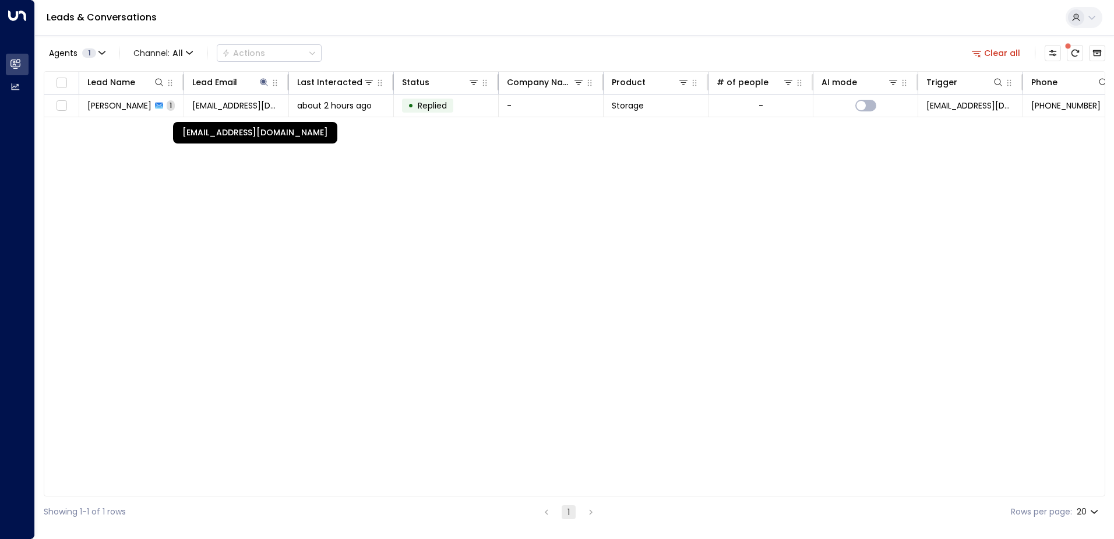
click at [249, 108] on span "[EMAIL_ADDRESS][DOMAIN_NAME]" at bounding box center [236, 106] width 88 height 12
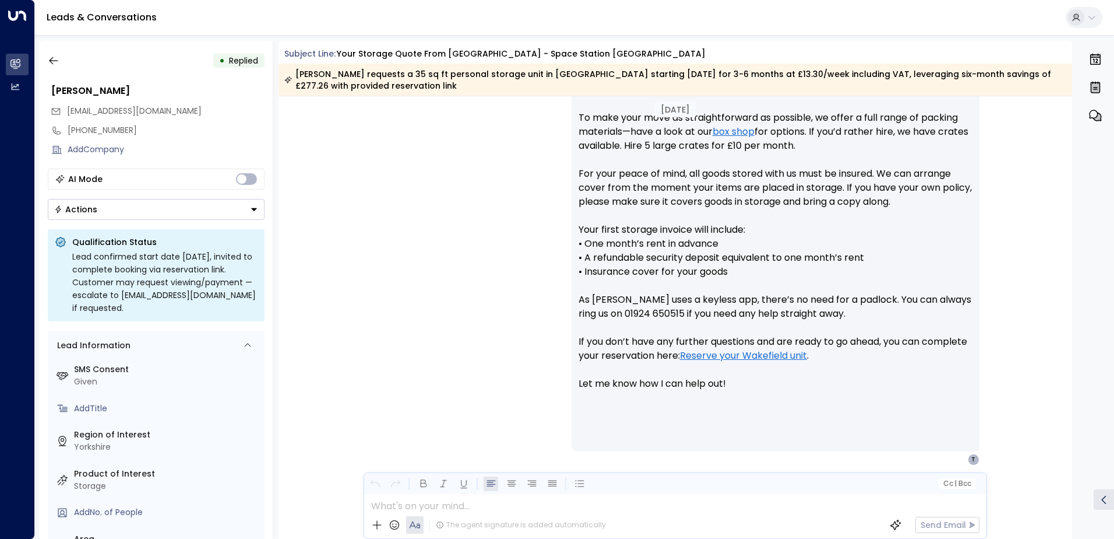
scroll to position [625, 0]
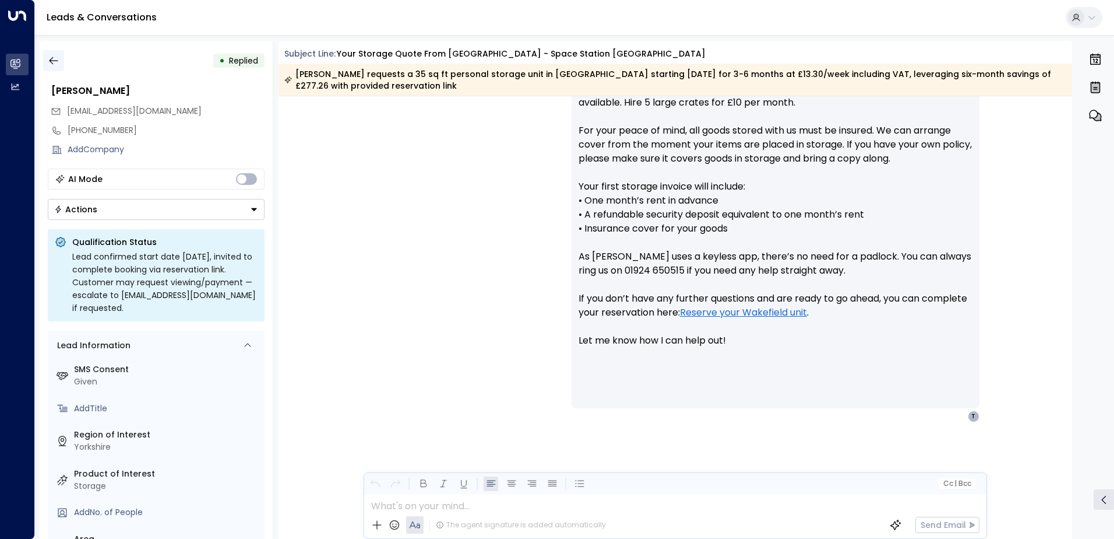
click at [51, 58] on icon "button" at bounding box center [53, 61] width 9 height 8
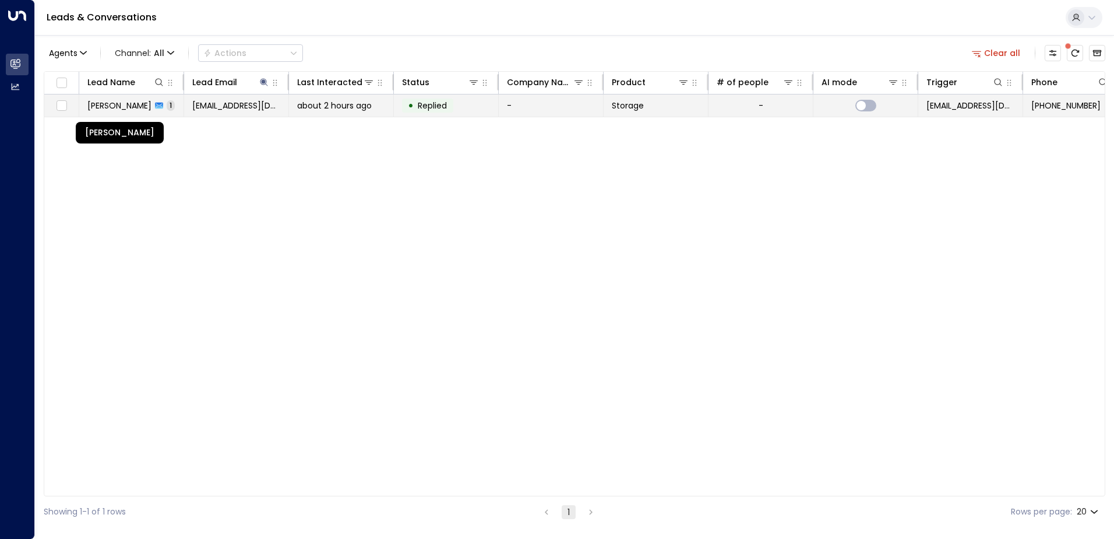
click at [145, 108] on span "[PERSON_NAME]" at bounding box center [119, 106] width 64 height 12
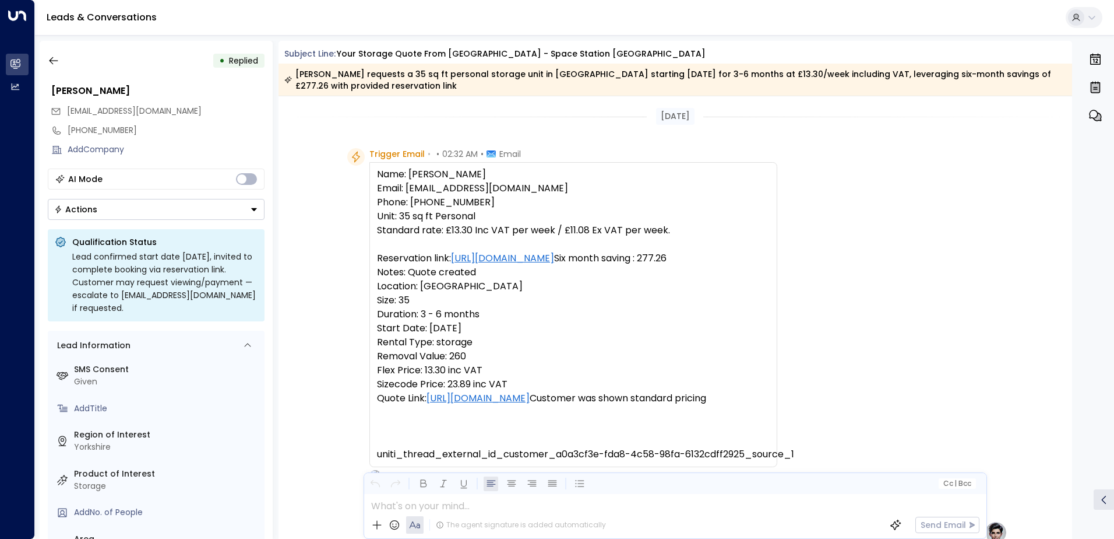
scroll to position [455, 0]
